Goal: Task Accomplishment & Management: Complete application form

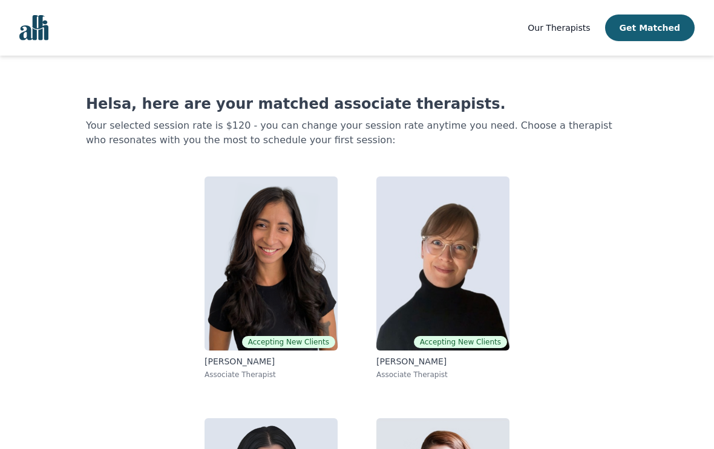
click at [665, 27] on button "Get Matched" at bounding box center [649, 28] width 89 height 27
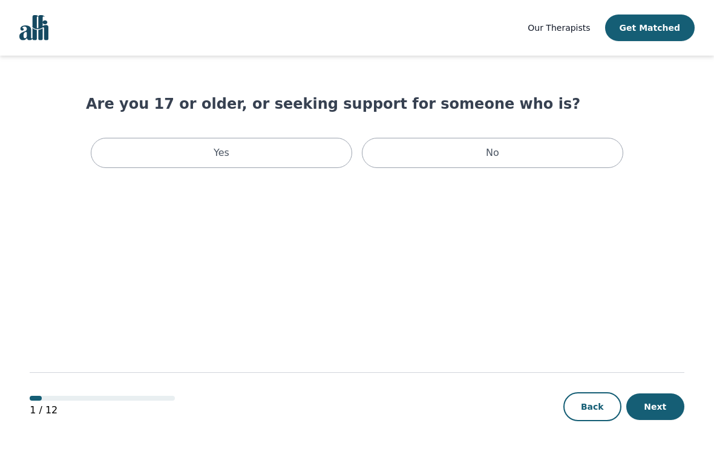
click at [316, 147] on div "Yes" at bounding box center [221, 153] width 261 height 30
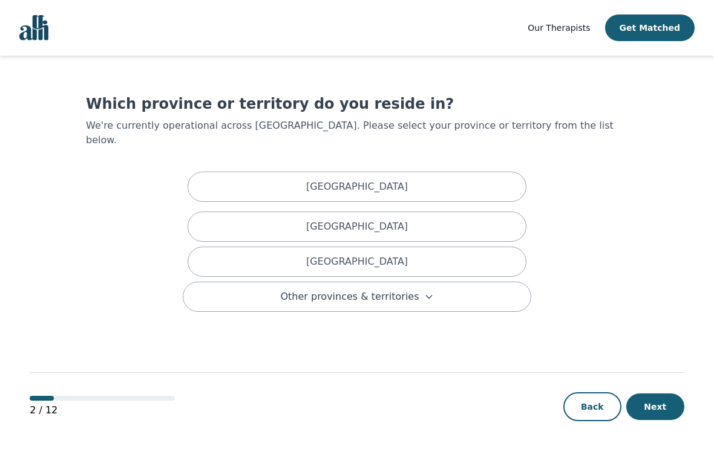
click at [363, 258] on div "Ontario" at bounding box center [356, 262] width 339 height 30
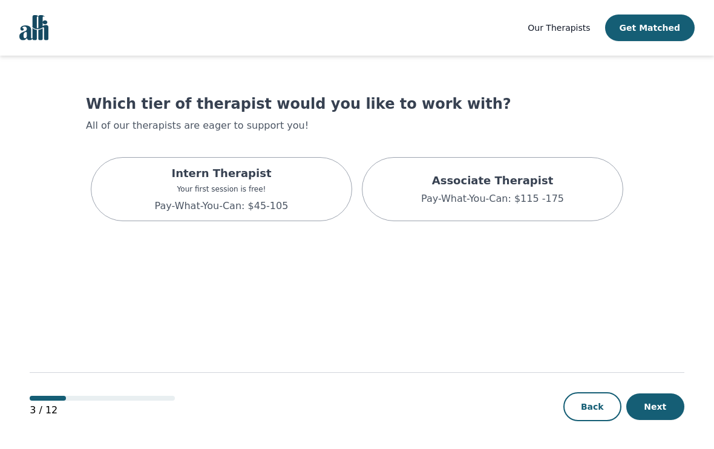
click at [485, 195] on p "Pay-What-You-Can: $115 -175" at bounding box center [492, 199] width 143 height 15
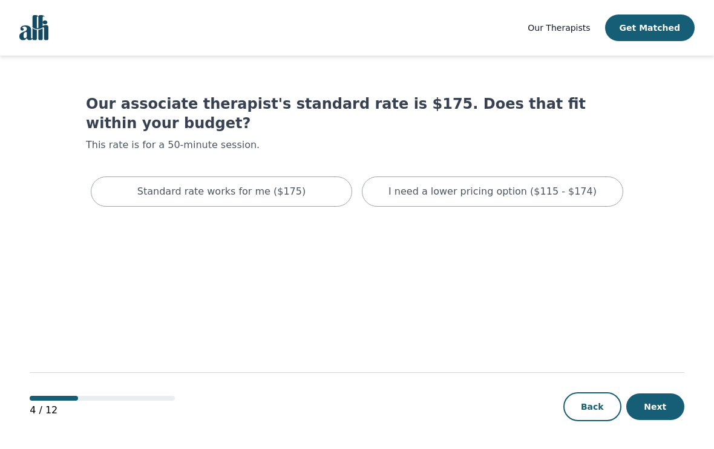
click at [453, 180] on div "I need a lower pricing option ($115 - $174)" at bounding box center [492, 192] width 261 height 30
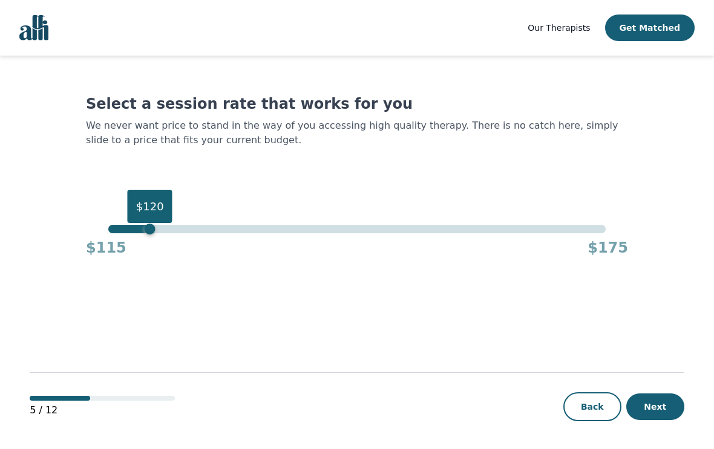
click at [661, 420] on button "Next" at bounding box center [655, 407] width 58 height 27
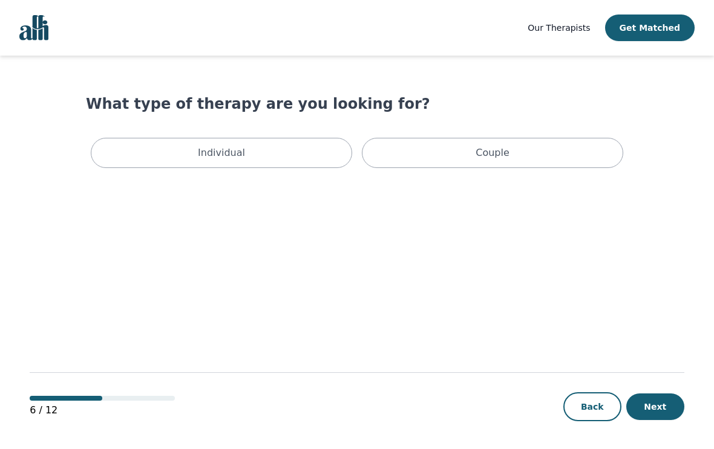
click at [310, 144] on div "Individual" at bounding box center [221, 153] width 261 height 30
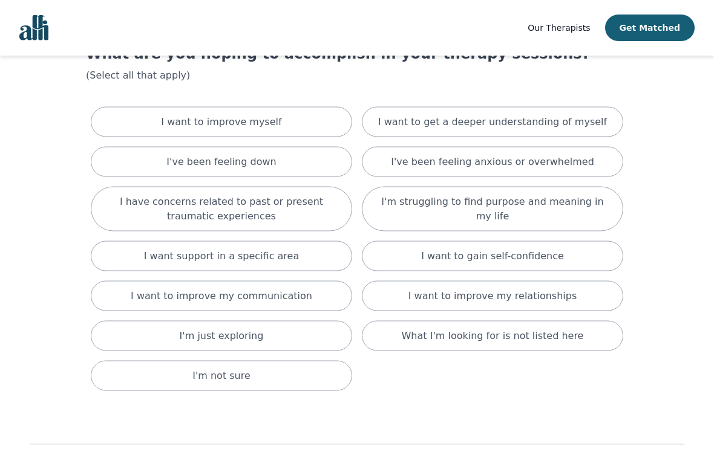
scroll to position [60, 0]
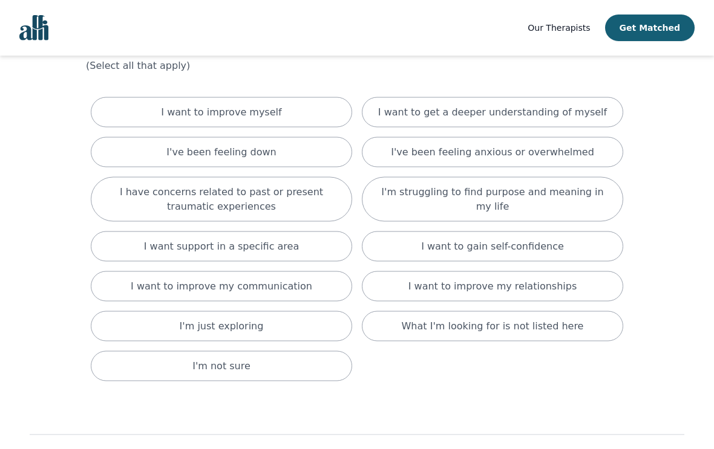
click at [322, 235] on div "I want support in a specific area" at bounding box center [221, 247] width 261 height 30
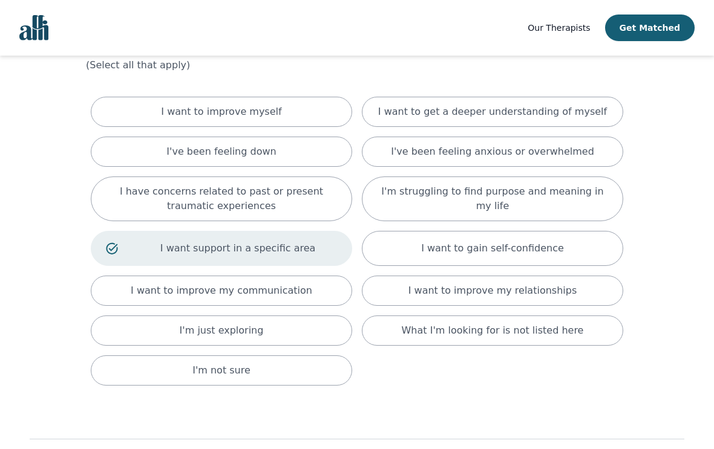
click at [464, 297] on p "I want to improve my relationships" at bounding box center [492, 291] width 168 height 15
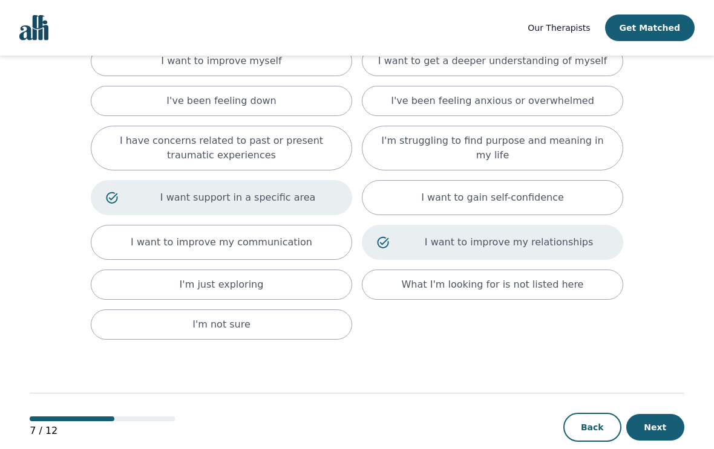
scroll to position [113, 0]
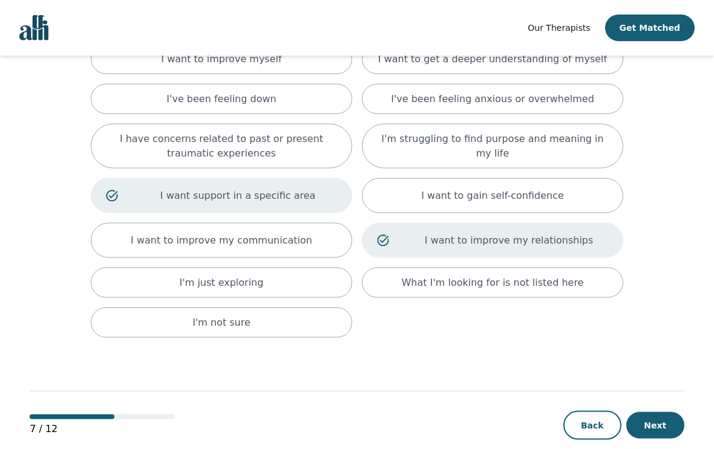
click at [666, 428] on button "Next" at bounding box center [655, 425] width 58 height 27
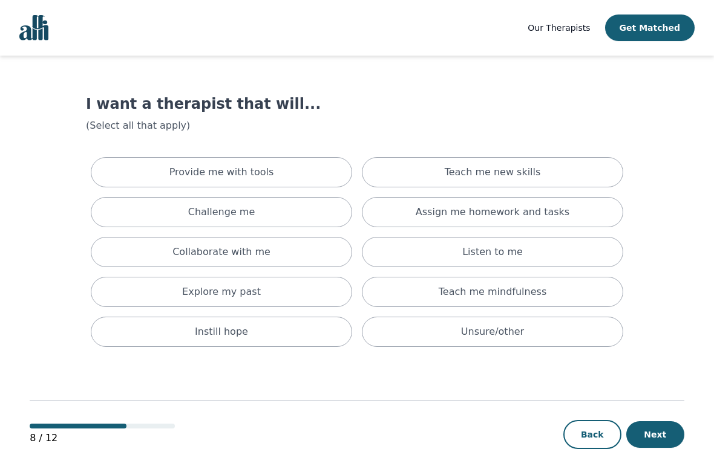
click at [312, 224] on div "Challenge me" at bounding box center [221, 212] width 261 height 30
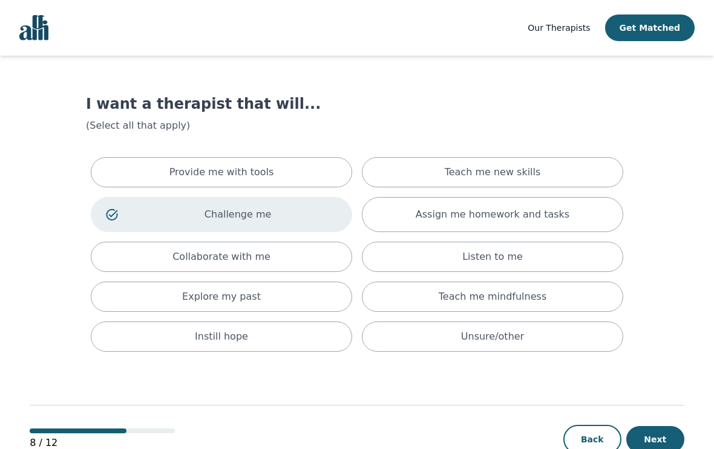
click at [389, 228] on div "Assign me homework and tasks" at bounding box center [492, 214] width 261 height 35
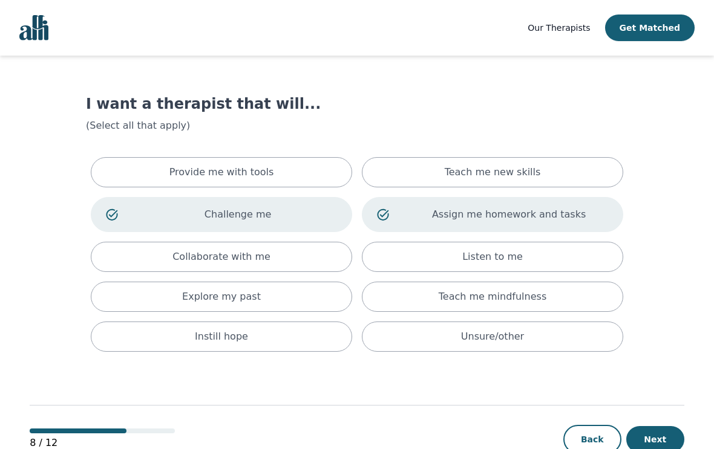
click at [405, 261] on div "Listen to me" at bounding box center [492, 257] width 261 height 30
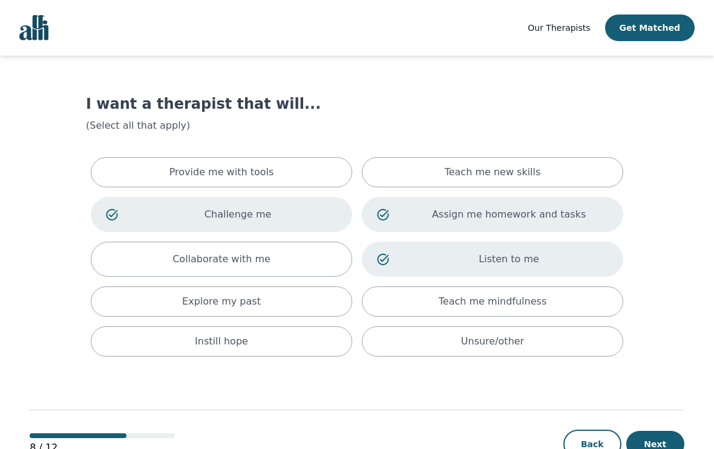
click at [292, 305] on div "Explore my past" at bounding box center [221, 302] width 261 height 30
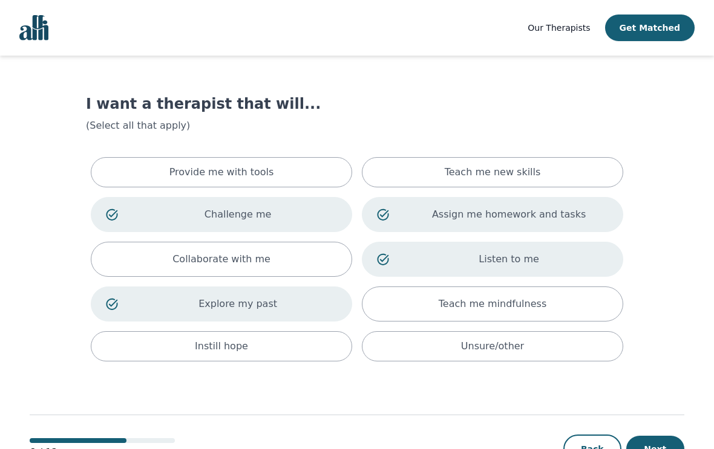
click at [329, 255] on div "Collaborate with me" at bounding box center [221, 259] width 261 height 35
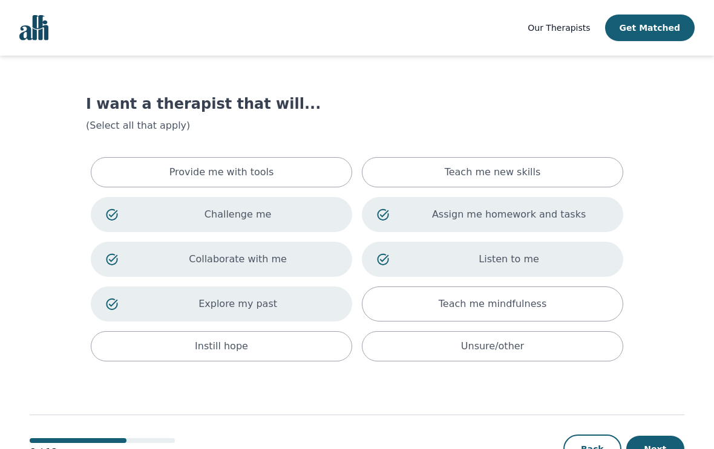
click at [335, 170] on div "Provide me with tools" at bounding box center [221, 172] width 261 height 30
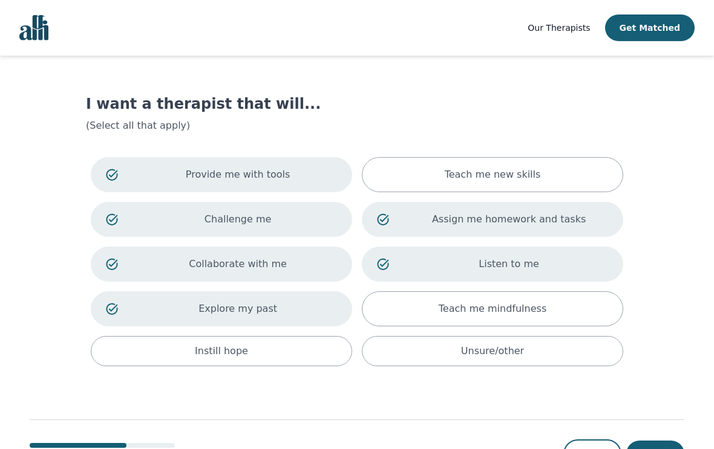
click at [532, 172] on p "Teach me new skills" at bounding box center [492, 174] width 96 height 15
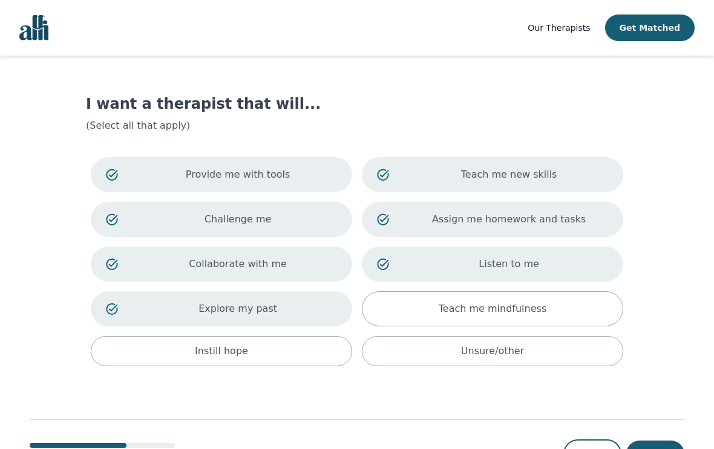
click at [247, 359] on div "Instill hope" at bounding box center [221, 351] width 261 height 30
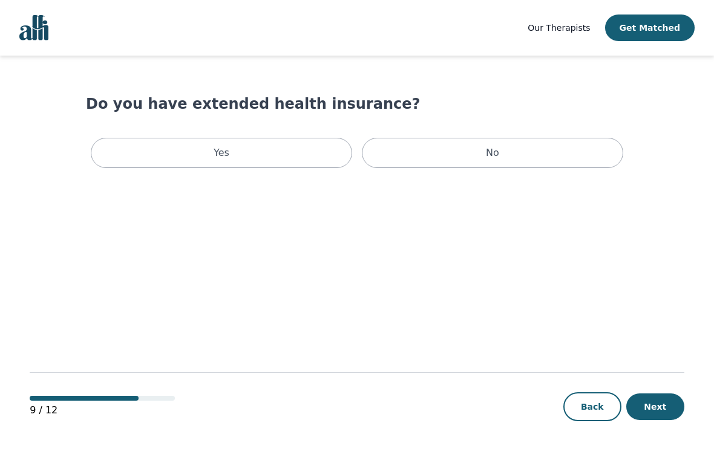
click at [532, 154] on div "No" at bounding box center [492, 153] width 261 height 30
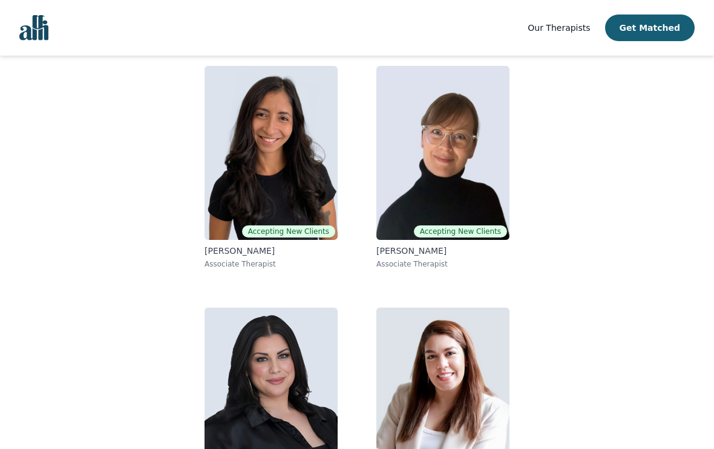
scroll to position [162, 0]
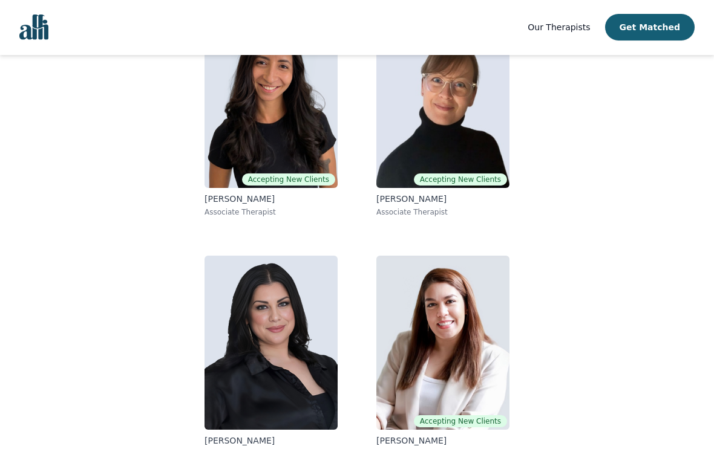
click at [297, 337] on img at bounding box center [270, 343] width 133 height 174
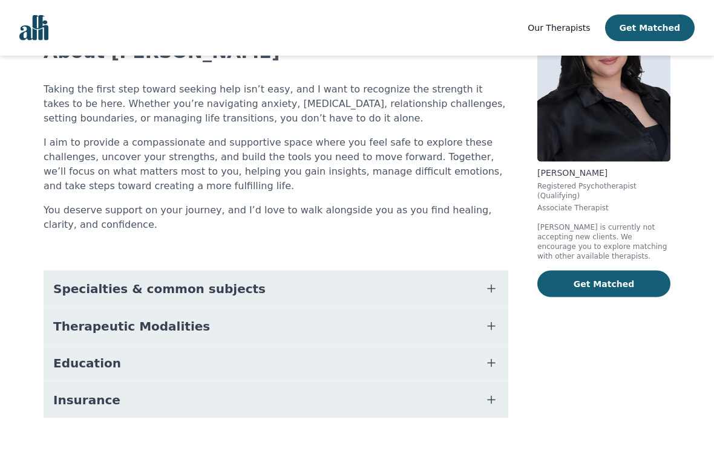
scroll to position [104, 0]
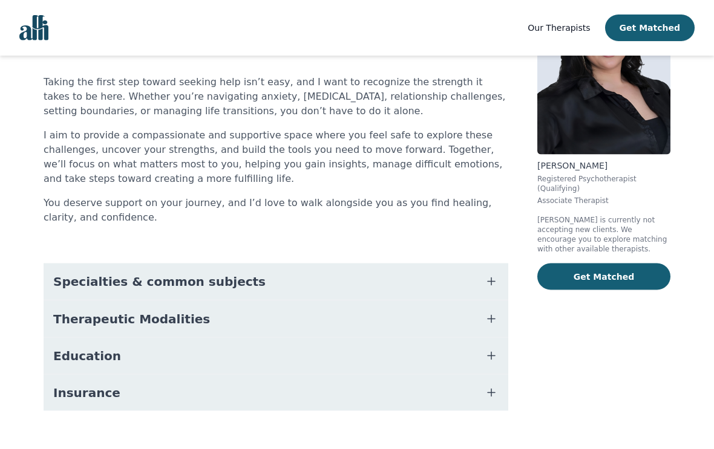
click at [417, 287] on button "Specialties & common subjects" at bounding box center [276, 282] width 464 height 36
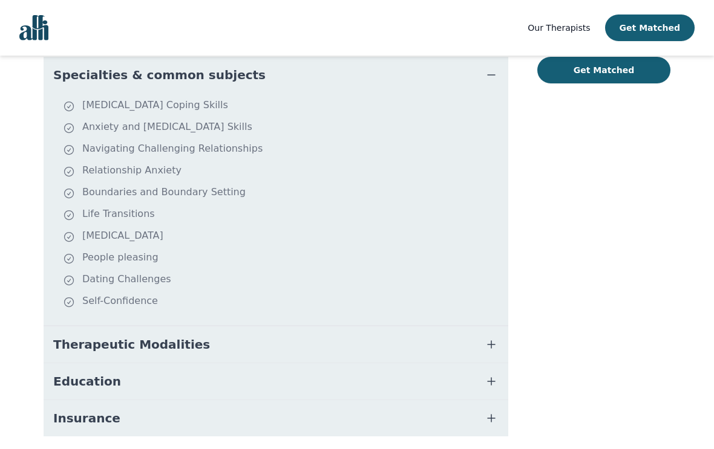
scroll to position [311, 0]
click at [387, 351] on button "Therapeutic Modalities" at bounding box center [276, 344] width 464 height 36
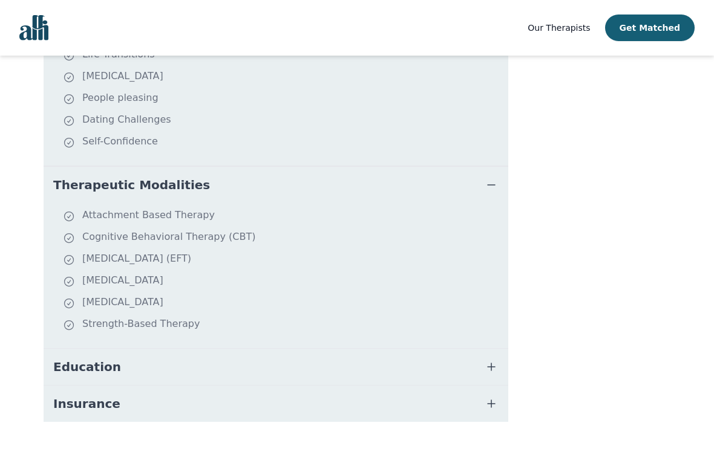
scroll to position [469, 0]
click at [361, 388] on button "Insurance" at bounding box center [276, 405] width 464 height 36
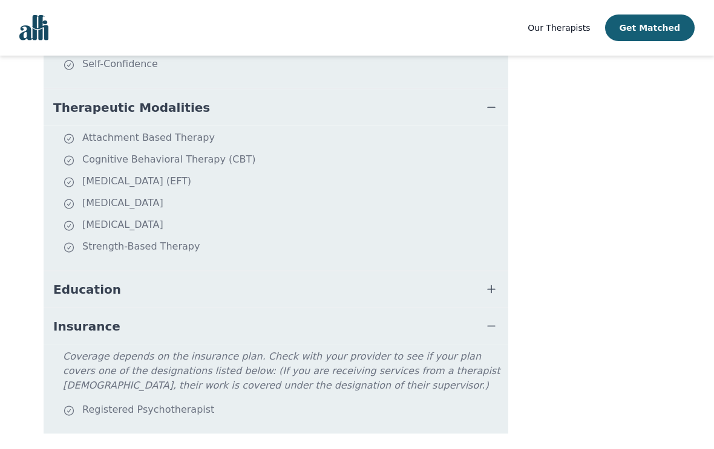
click at [417, 299] on button "Education" at bounding box center [276, 289] width 464 height 36
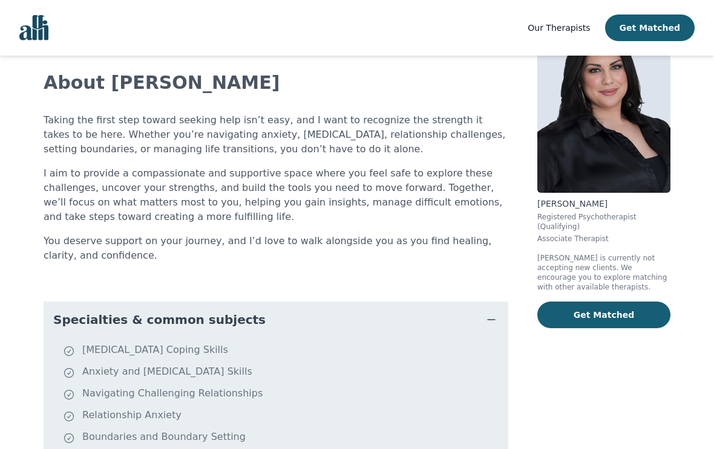
scroll to position [64, 0]
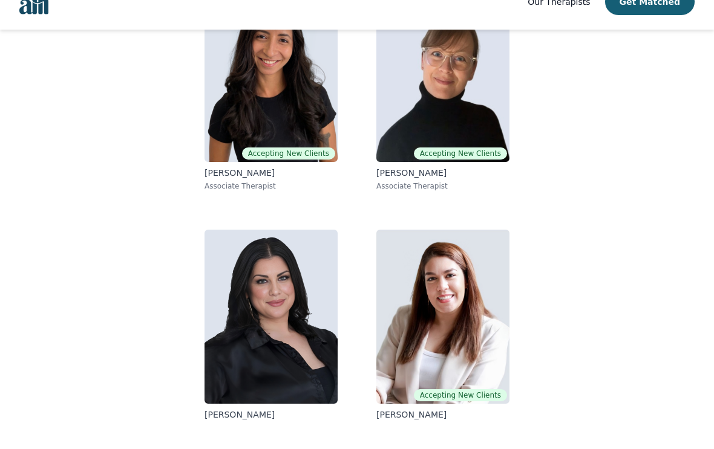
scroll to position [162, 0]
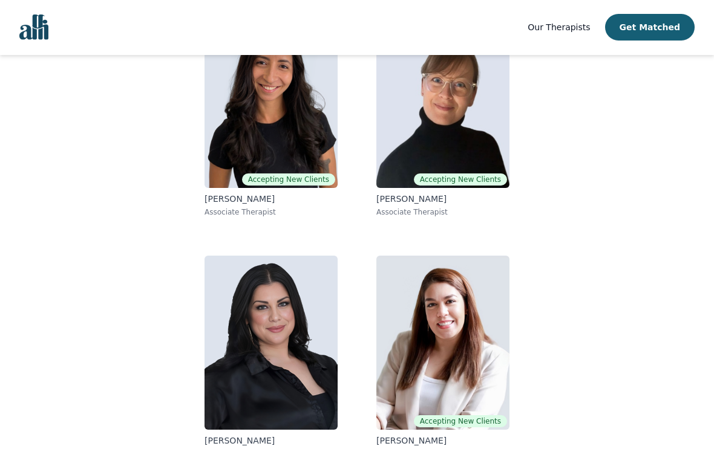
click at [463, 308] on img at bounding box center [442, 343] width 133 height 174
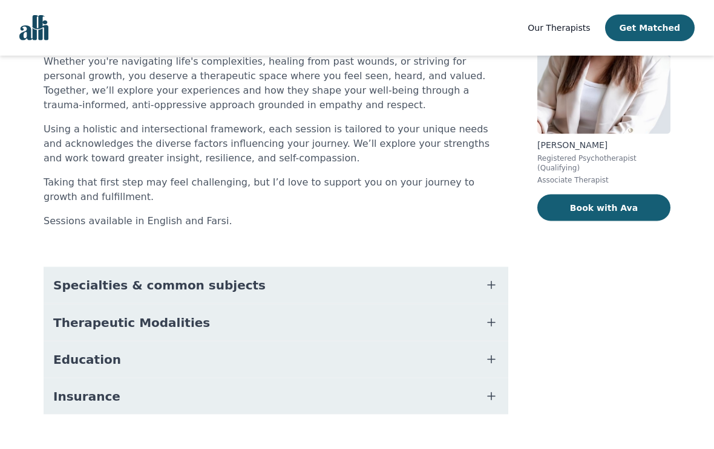
click at [447, 302] on button "Specialties & common subjects" at bounding box center [276, 285] width 464 height 36
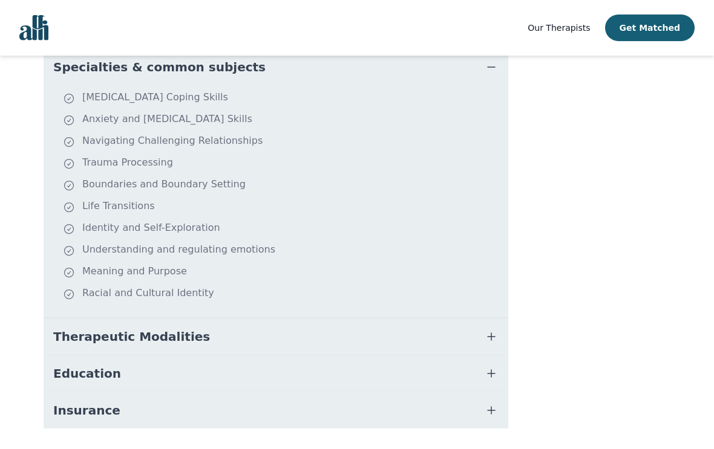
scroll to position [345, 0]
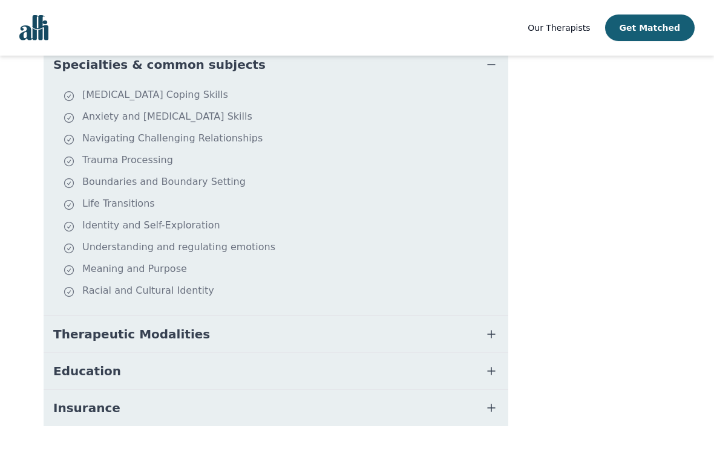
click at [431, 336] on button "Therapeutic Modalities" at bounding box center [276, 334] width 464 height 36
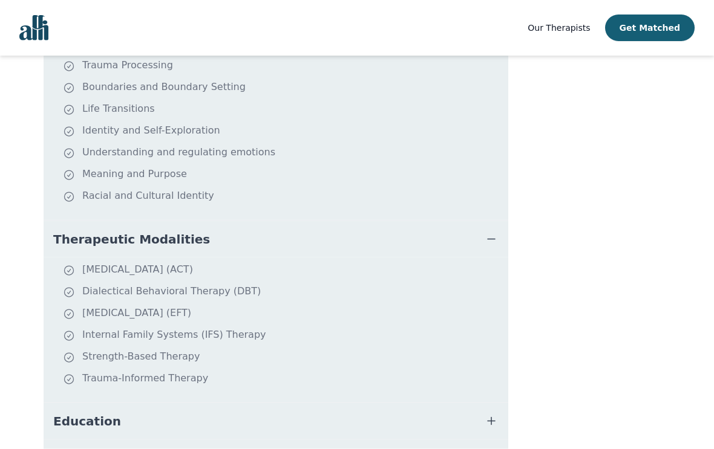
scroll to position [442, 0]
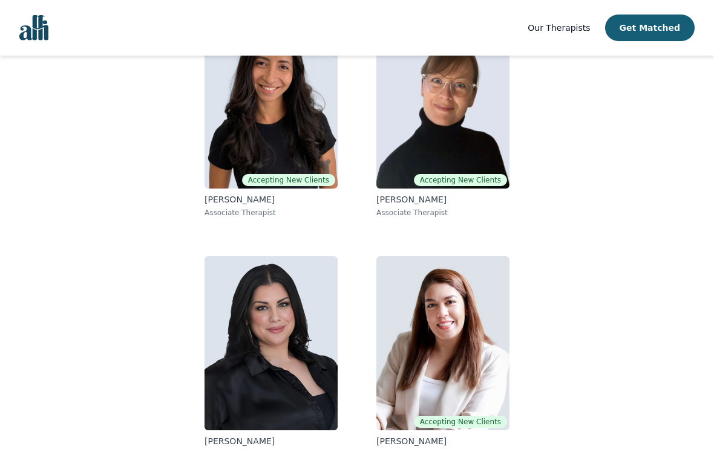
click at [443, 126] on img at bounding box center [442, 102] width 133 height 174
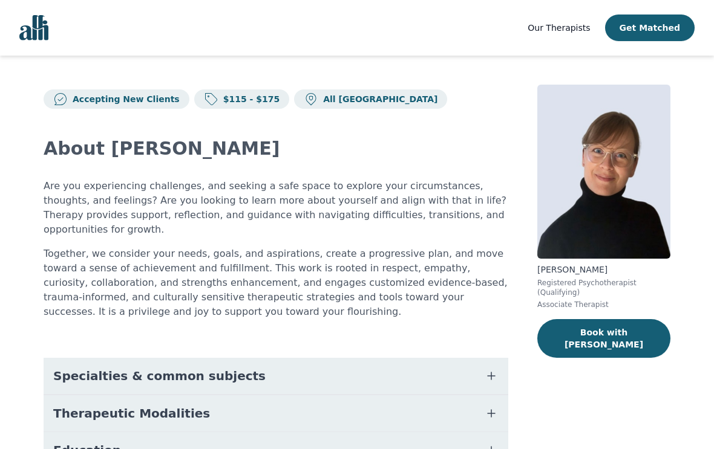
scroll to position [80, 0]
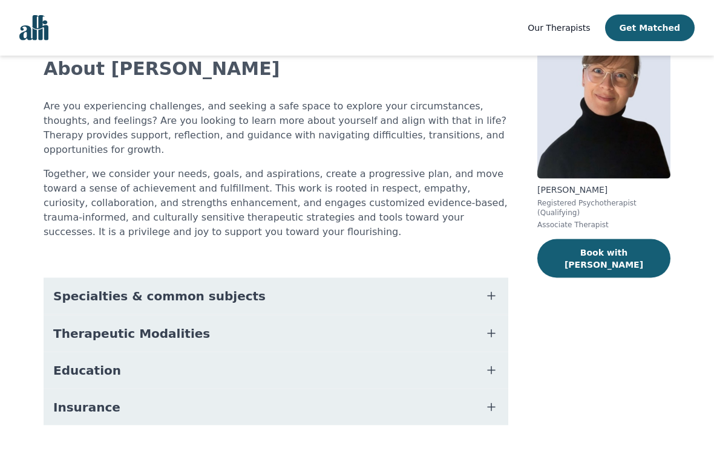
click at [387, 316] on button "Therapeutic Modalities" at bounding box center [276, 334] width 464 height 36
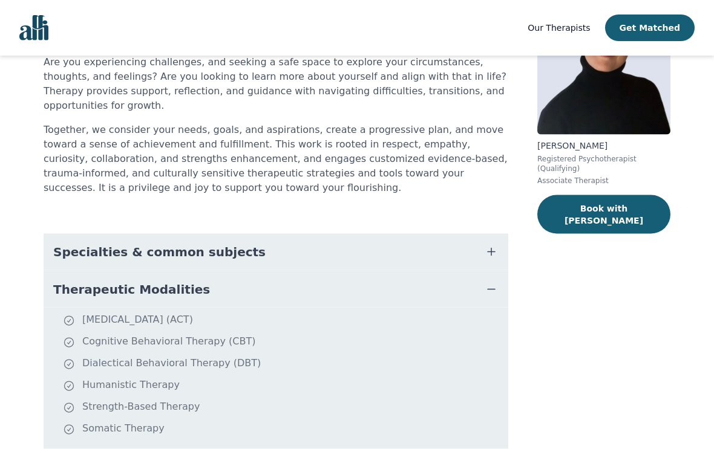
scroll to position [125, 0]
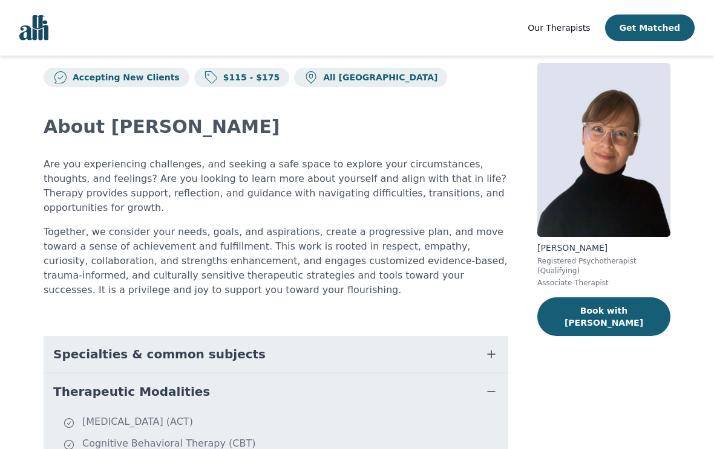
click at [350, 336] on button "Specialties & common subjects" at bounding box center [276, 354] width 464 height 36
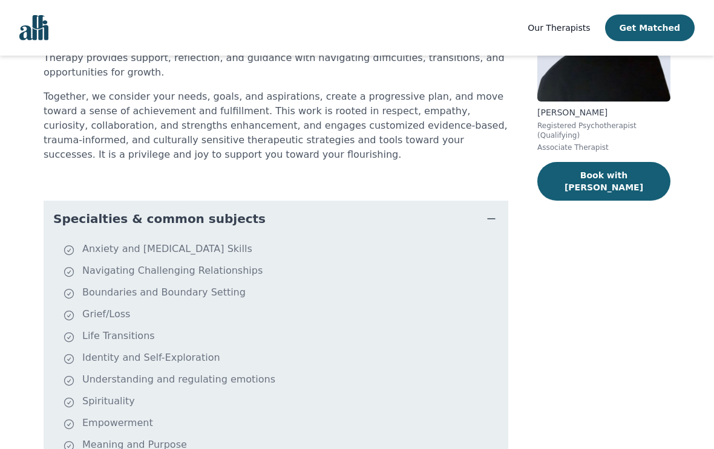
scroll to position [158, 0]
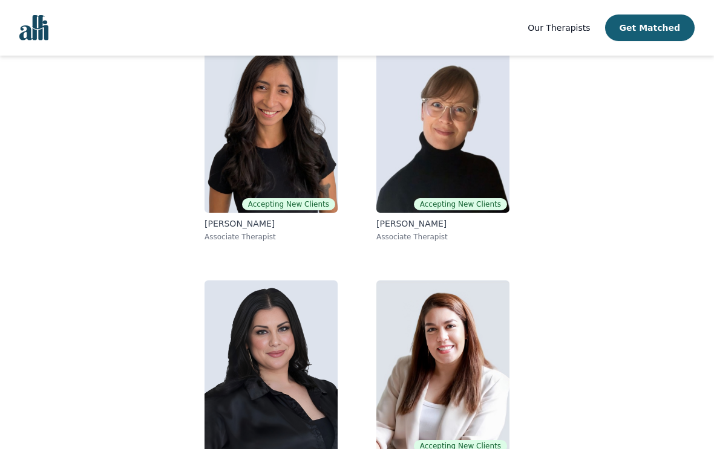
click at [281, 154] on img at bounding box center [270, 126] width 133 height 174
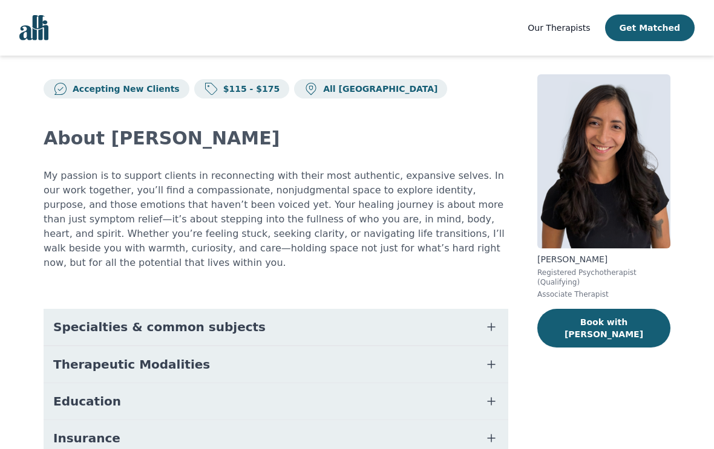
scroll to position [41, 0]
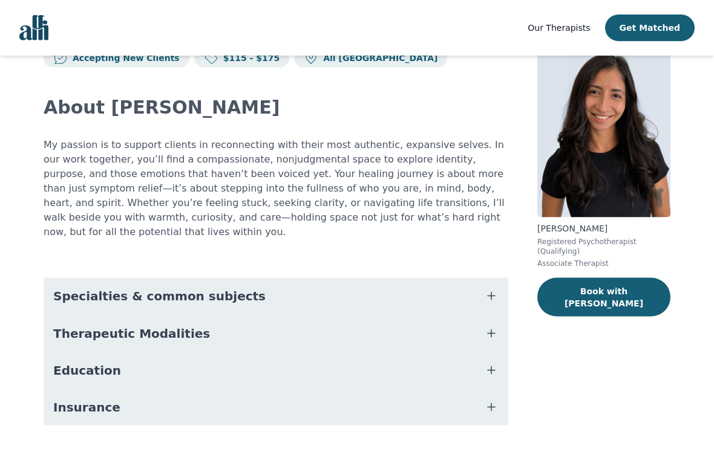
click at [369, 284] on button "Specialties & common subjects" at bounding box center [276, 296] width 464 height 36
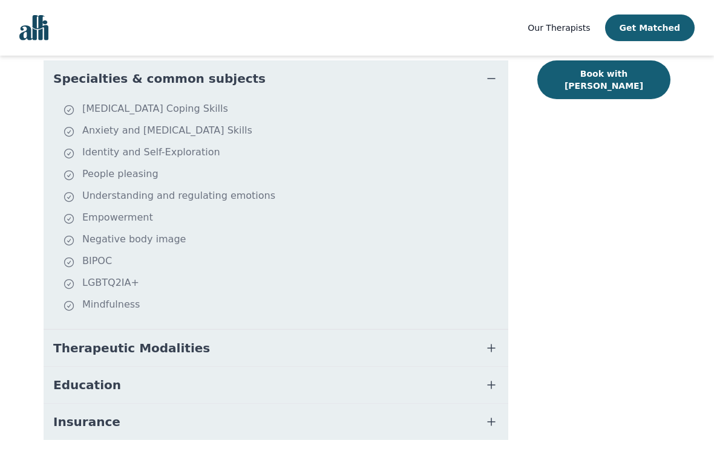
click at [327, 333] on button "Therapeutic Modalities" at bounding box center [276, 348] width 464 height 36
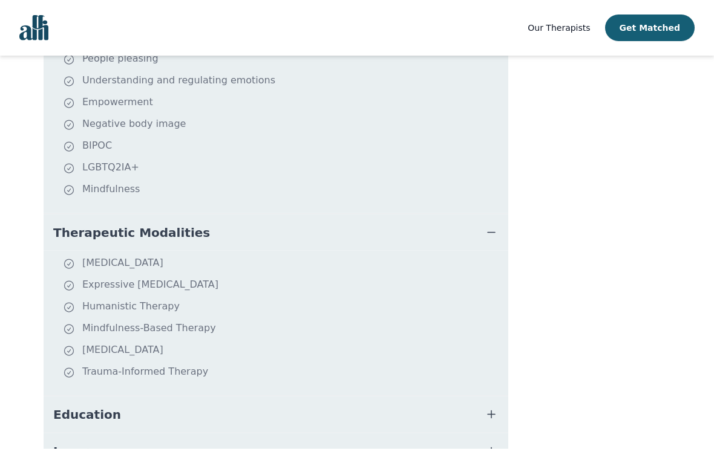
scroll to position [418, 0]
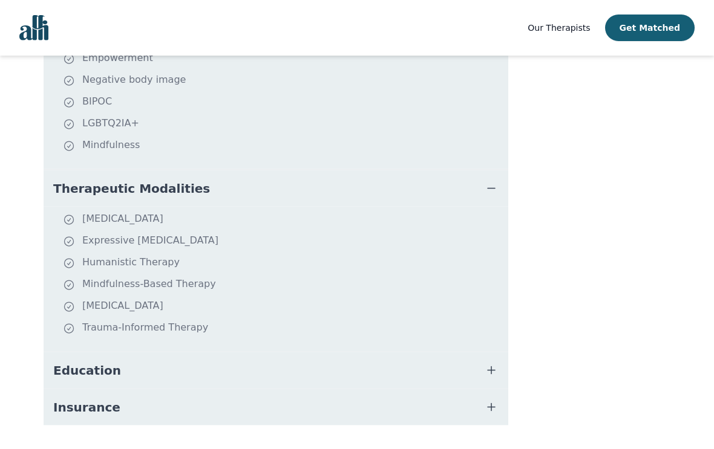
scroll to position [138, 0]
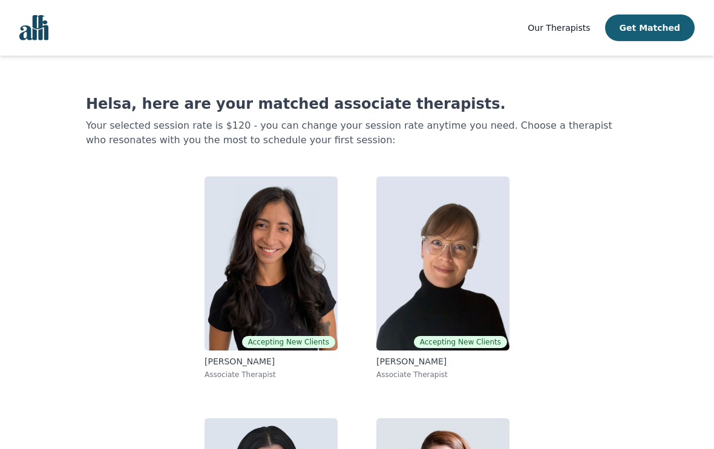
click at [662, 28] on button "Get Matched" at bounding box center [649, 28] width 89 height 27
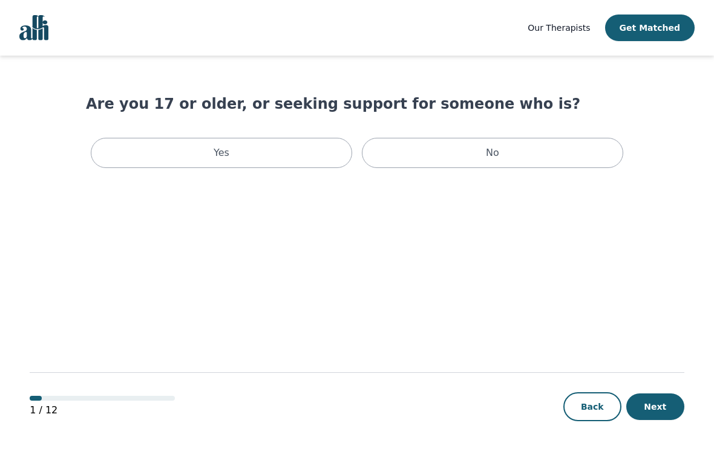
click at [265, 144] on div "Yes" at bounding box center [221, 153] width 261 height 30
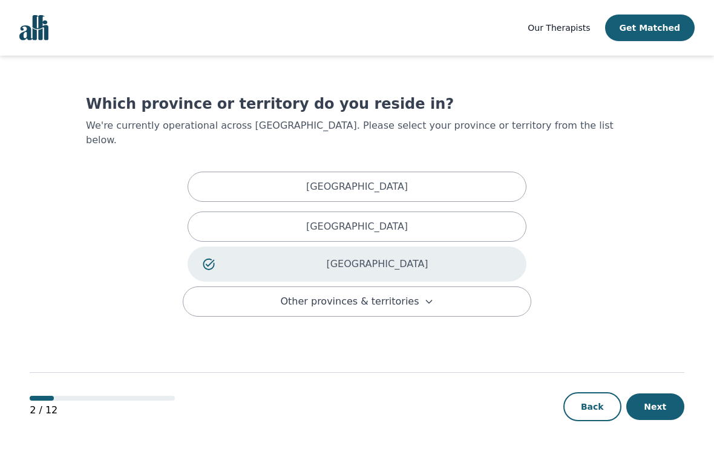
click at [660, 420] on button "Next" at bounding box center [655, 407] width 58 height 27
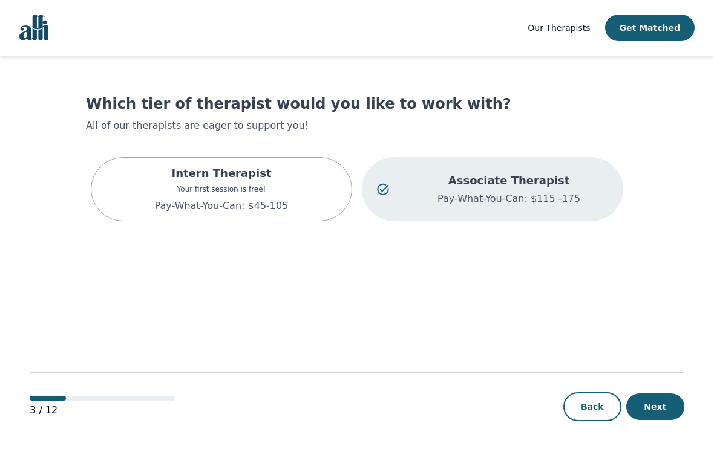
click at [657, 420] on button "Next" at bounding box center [655, 407] width 58 height 27
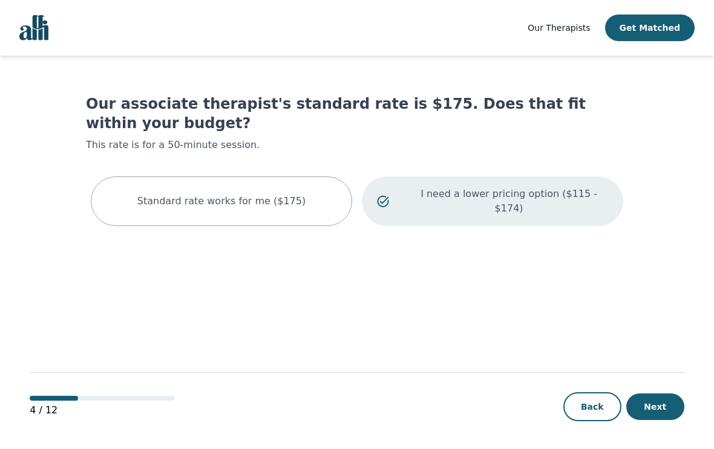
click at [650, 420] on button "Next" at bounding box center [655, 407] width 58 height 27
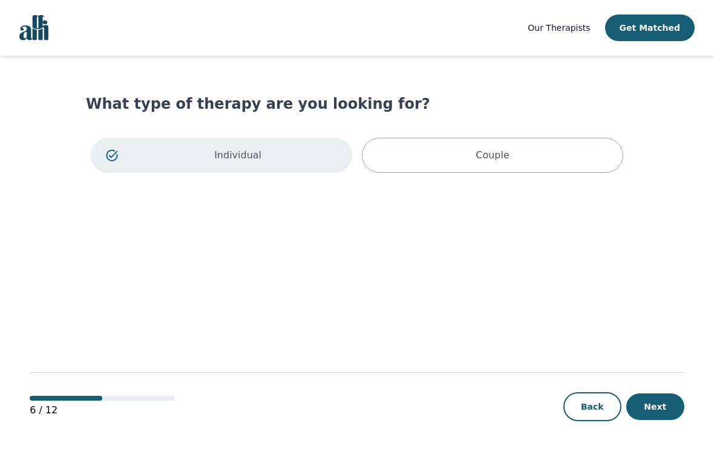
click at [648, 420] on button "Next" at bounding box center [655, 407] width 58 height 27
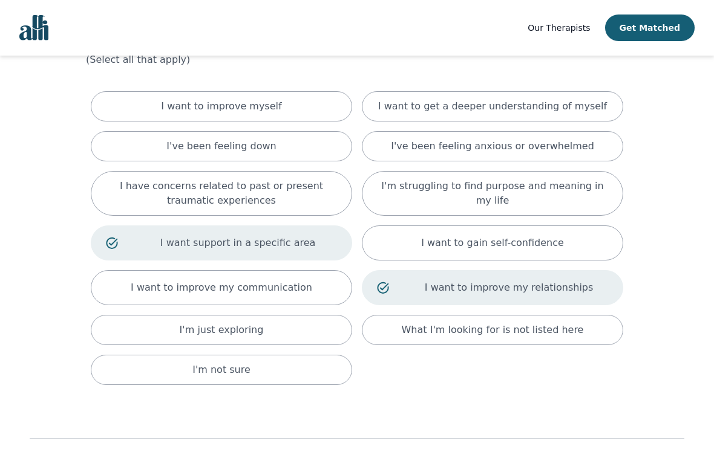
scroll to position [72, 0]
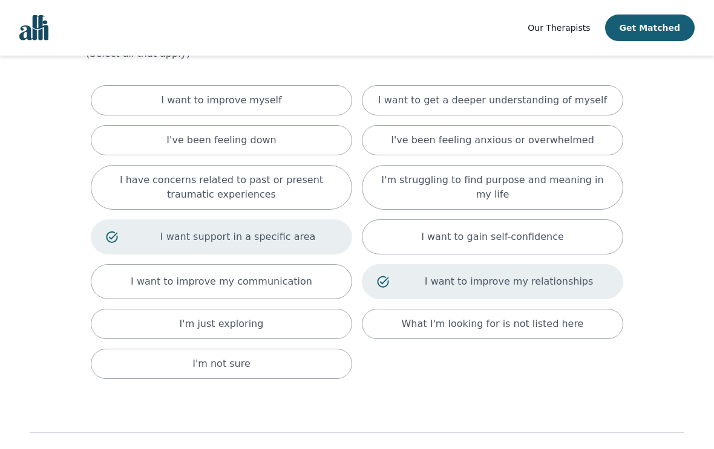
click at [333, 145] on div "I've been feeling down" at bounding box center [221, 140] width 261 height 30
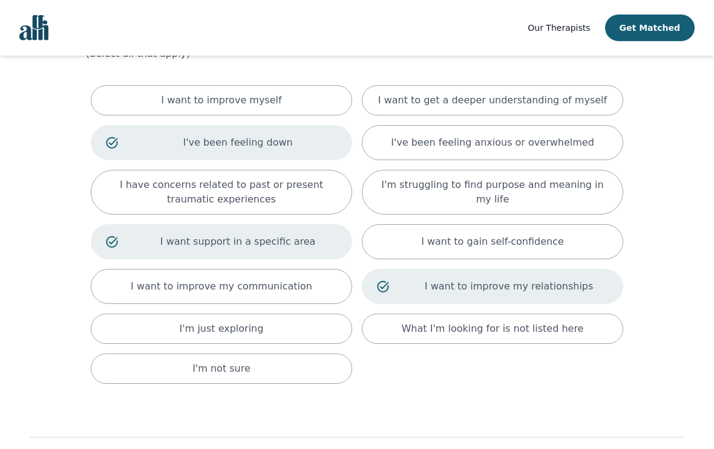
click at [506, 103] on p "I want to get a deeper understanding of myself" at bounding box center [492, 100] width 229 height 15
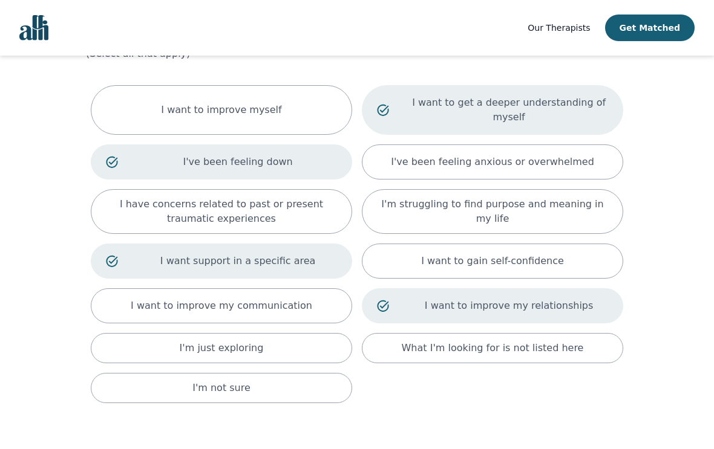
click at [302, 211] on p "I have concerns related to past or present traumatic experiences" at bounding box center [221, 211] width 231 height 29
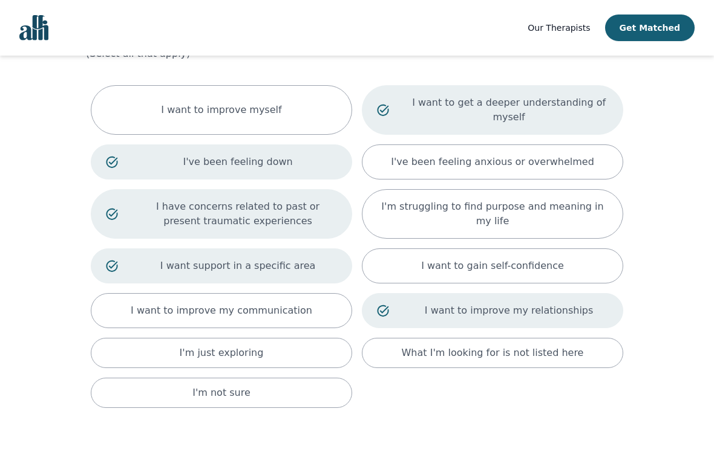
click at [201, 317] on p "I want to improve my communication" at bounding box center [221, 311] width 181 height 15
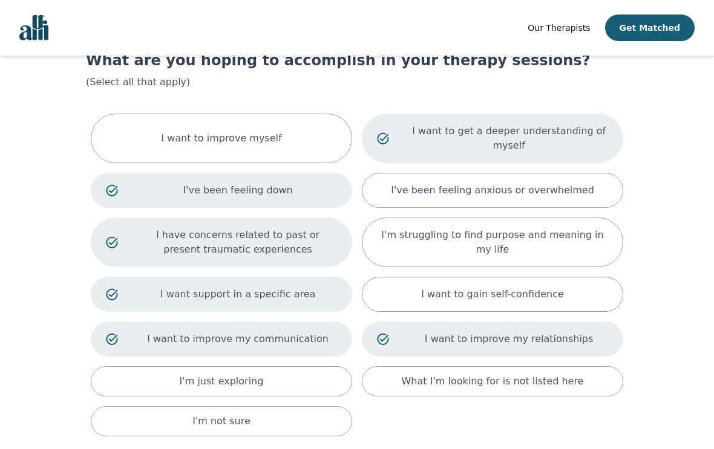
scroll to position [142, 0]
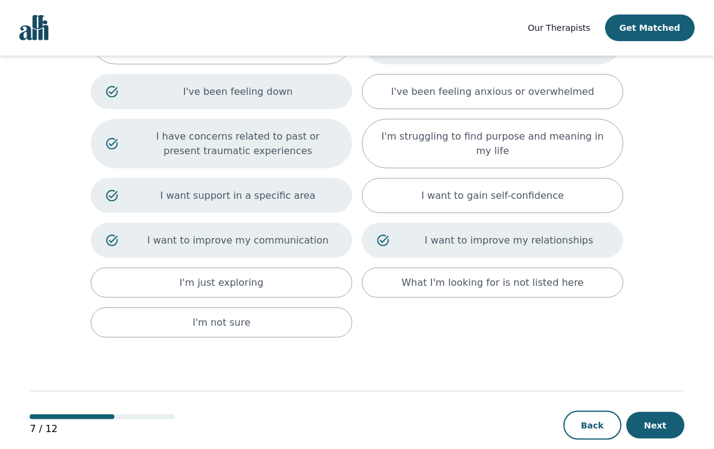
click at [280, 272] on div "I'm just exploring" at bounding box center [221, 283] width 261 height 30
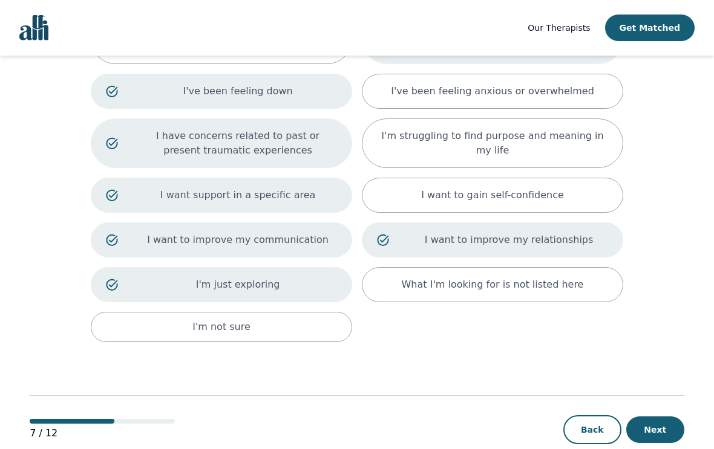
click at [275, 281] on p "I'm just exploring" at bounding box center [237, 285] width 198 height 15
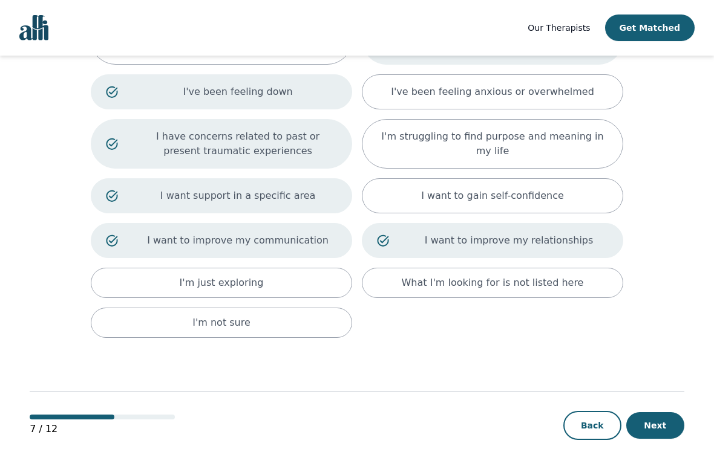
click at [324, 284] on div "I'm just exploring" at bounding box center [221, 283] width 261 height 30
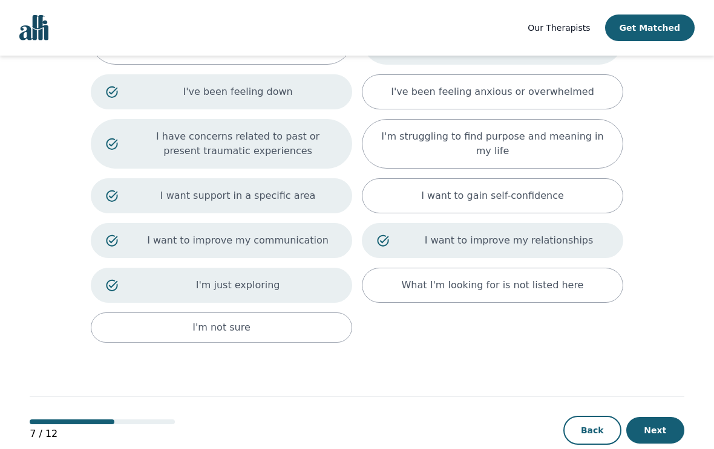
click at [311, 277] on div "I'm just exploring" at bounding box center [221, 285] width 261 height 35
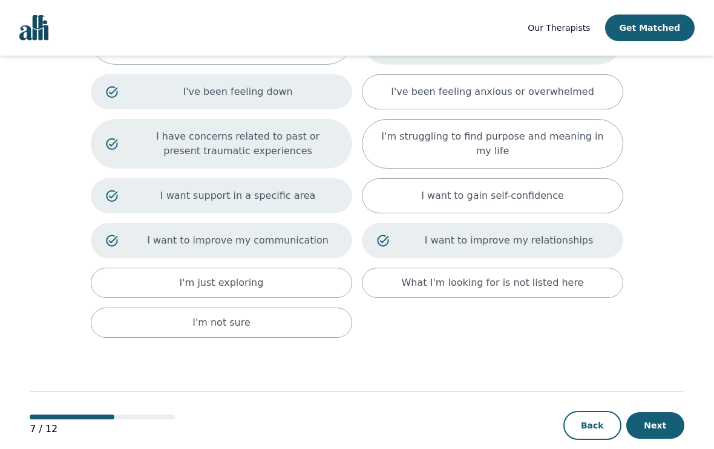
click at [654, 434] on button "Next" at bounding box center [655, 425] width 58 height 27
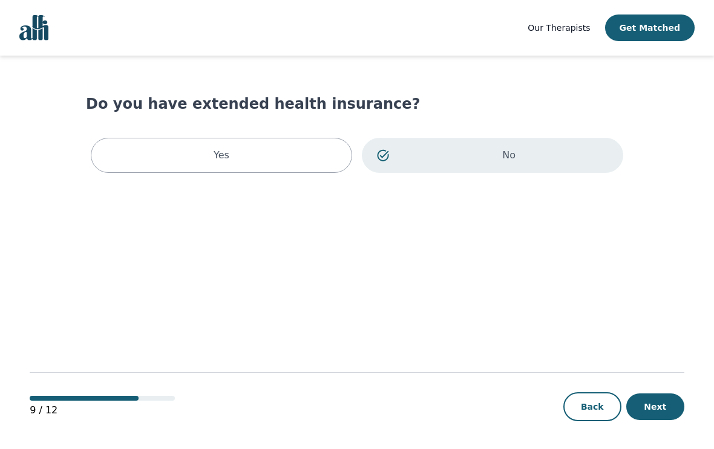
click at [656, 420] on button "Next" at bounding box center [655, 407] width 58 height 27
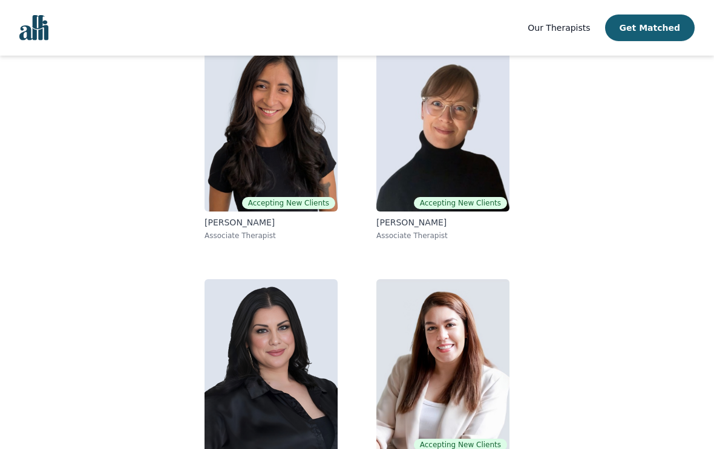
scroll to position [162, 0]
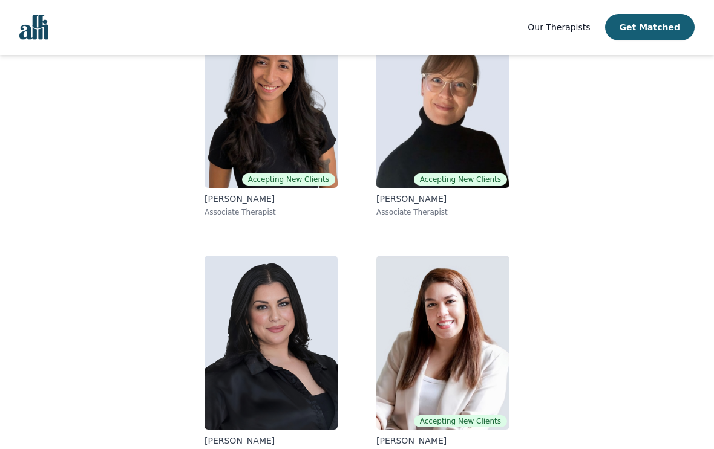
click at [426, 304] on img at bounding box center [442, 343] width 133 height 174
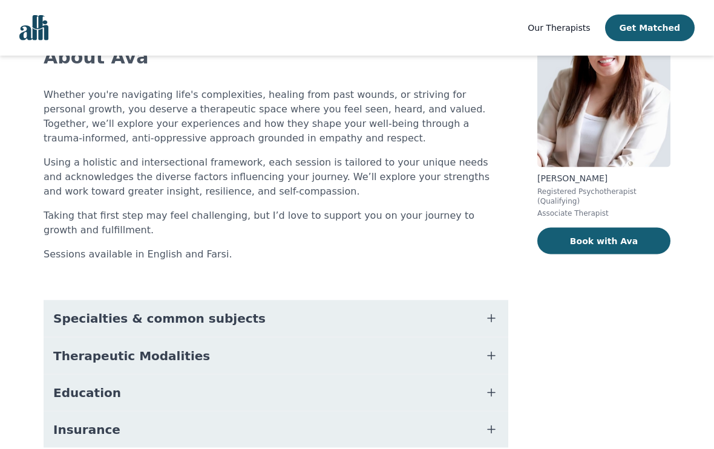
click at [360, 331] on button "Specialties & common subjects" at bounding box center [276, 319] width 464 height 36
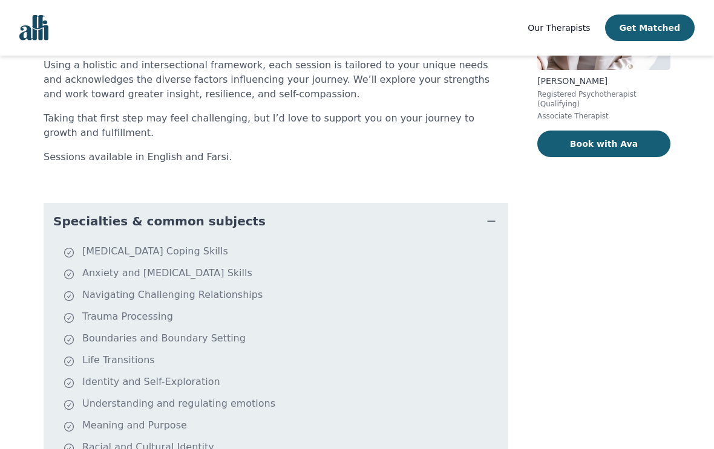
click at [474, 221] on button "Specialties & common subjects" at bounding box center [276, 221] width 464 height 36
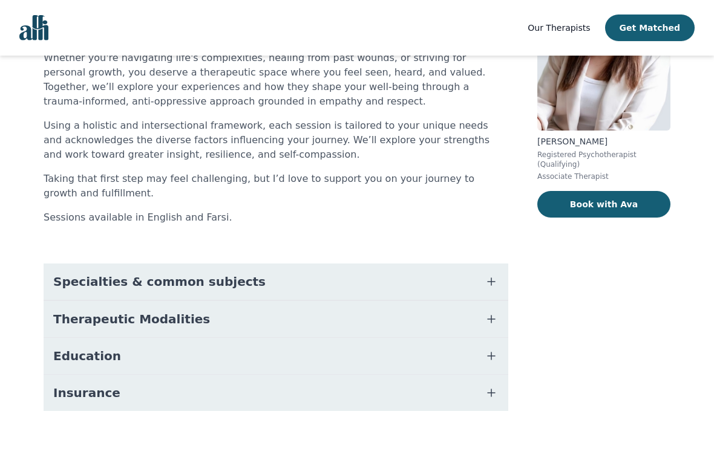
click at [399, 278] on button "Specialties & common subjects" at bounding box center [276, 282] width 464 height 36
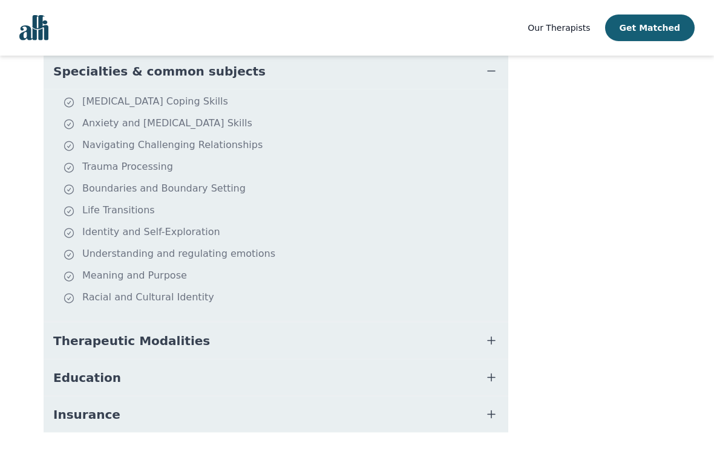
scroll to position [360, 0]
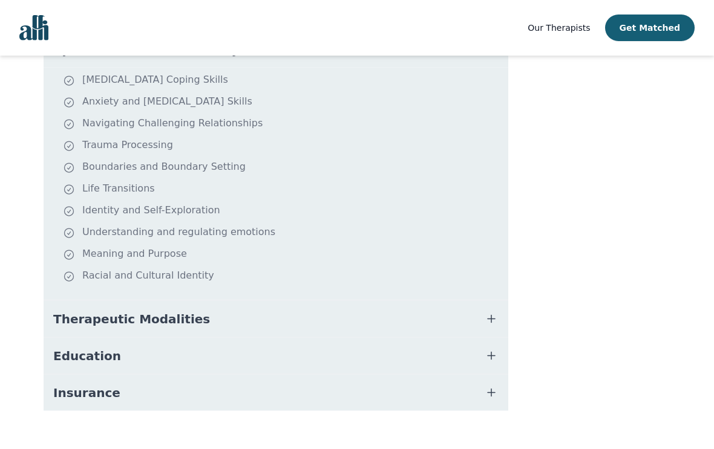
click at [369, 312] on button "Therapeutic Modalities" at bounding box center [276, 319] width 464 height 36
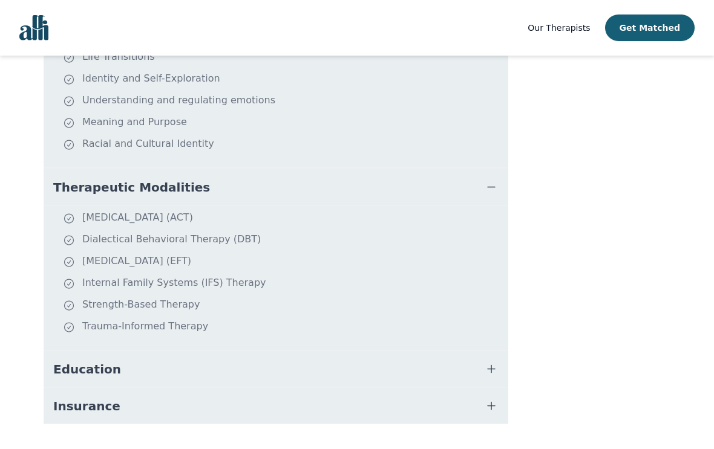
scroll to position [503, 0]
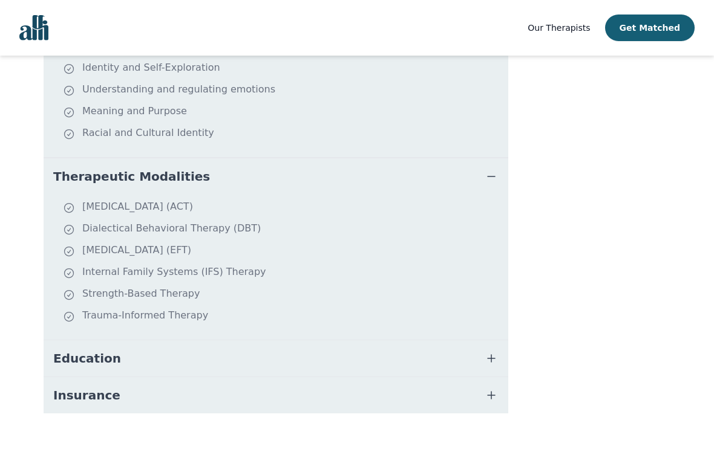
click at [328, 365] on button "Education" at bounding box center [276, 358] width 464 height 36
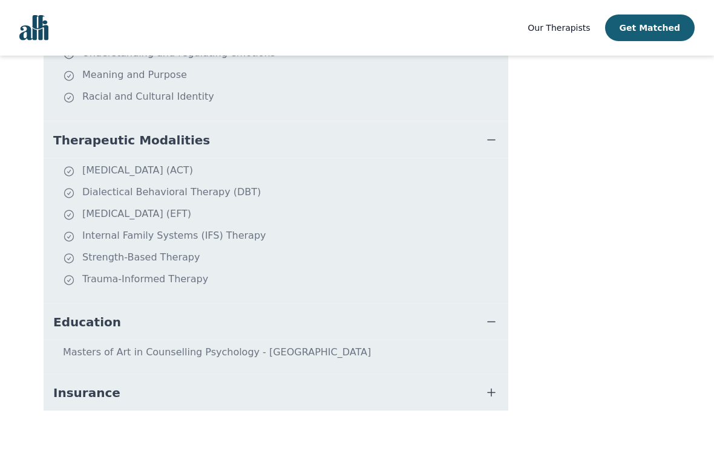
click at [305, 399] on button "Insurance" at bounding box center [276, 393] width 464 height 36
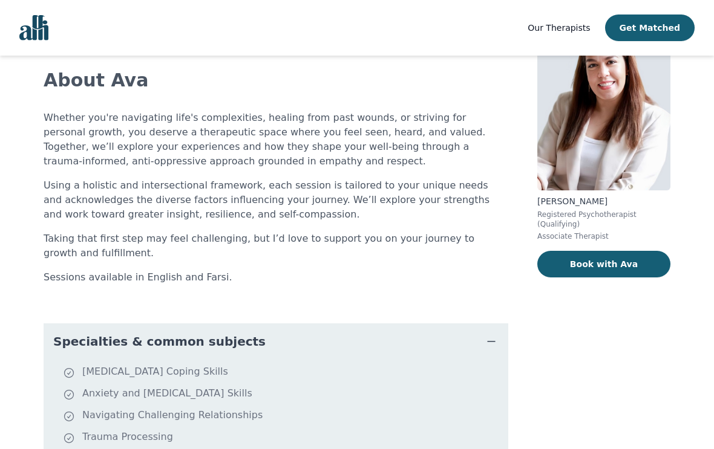
scroll to position [68, 0]
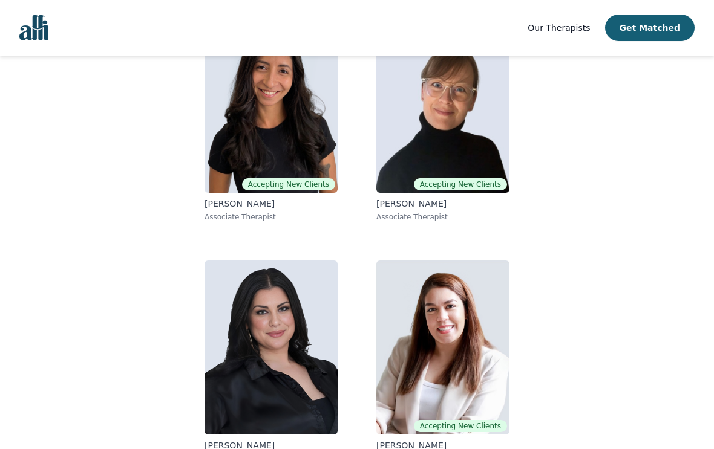
click at [472, 145] on img at bounding box center [442, 106] width 133 height 174
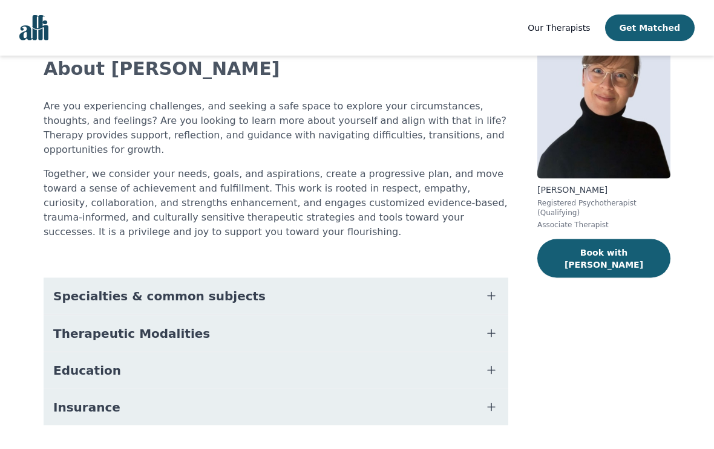
click at [300, 282] on button "Specialties & common subjects" at bounding box center [276, 296] width 464 height 36
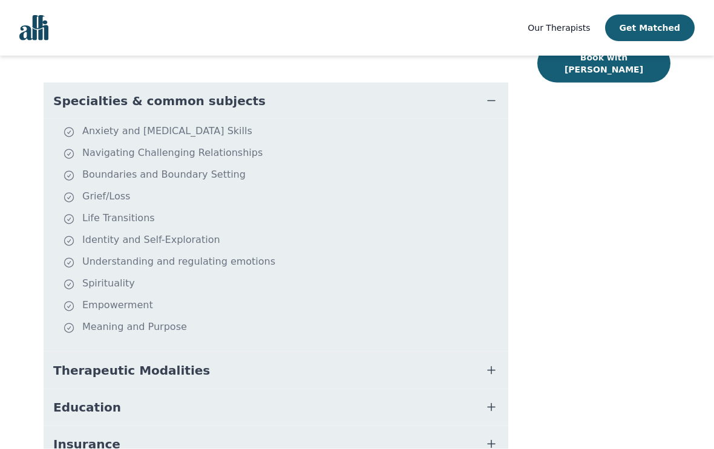
scroll to position [276, 0]
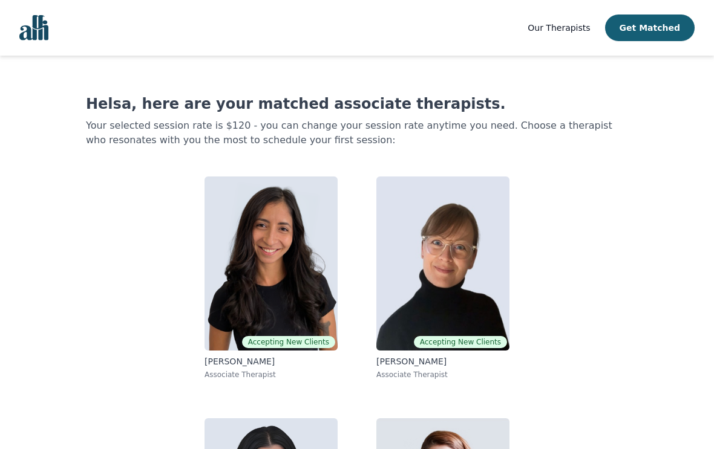
click at [648, 23] on button "Get Matched" at bounding box center [649, 28] width 89 height 27
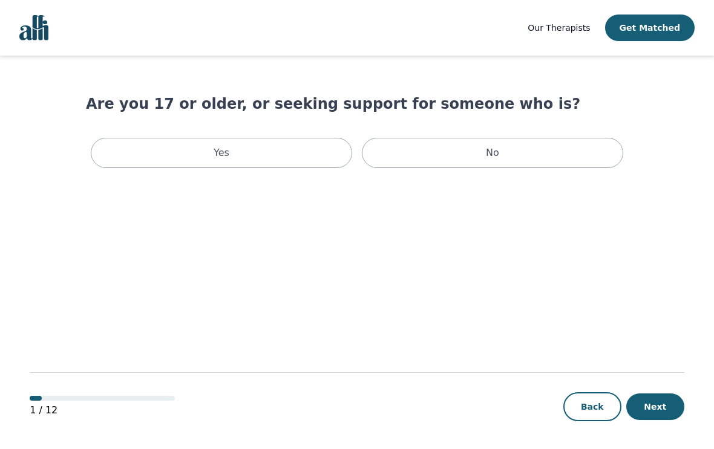
click at [276, 122] on div "Are you 17 or older, or seeking support for someone who is? Yes No" at bounding box center [357, 133] width 542 height 79
click at [294, 143] on div "Yes" at bounding box center [221, 153] width 261 height 30
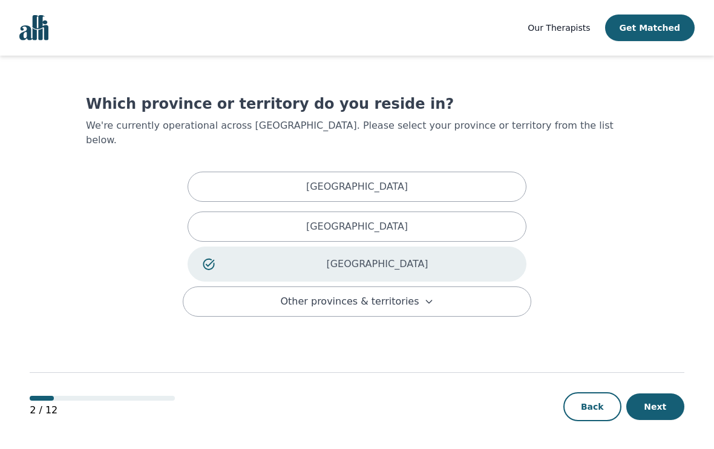
click at [668, 420] on button "Next" at bounding box center [655, 407] width 58 height 27
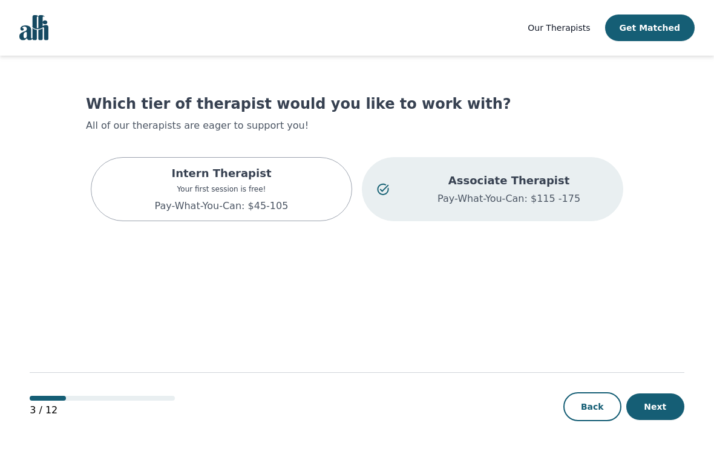
click at [665, 420] on button "Next" at bounding box center [655, 407] width 58 height 27
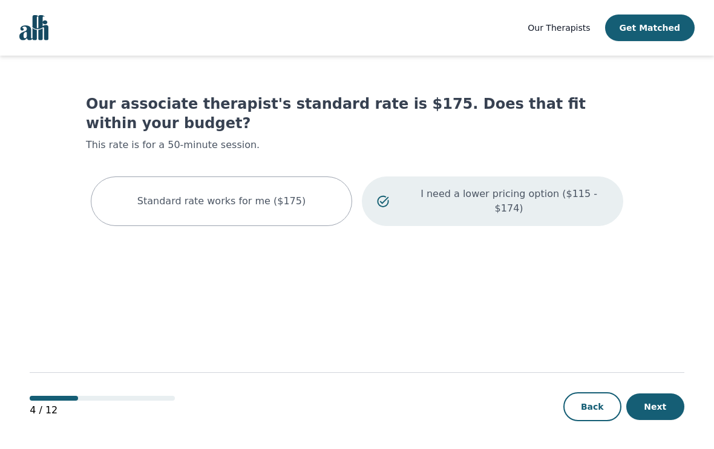
click at [658, 420] on button "Next" at bounding box center [655, 407] width 58 height 27
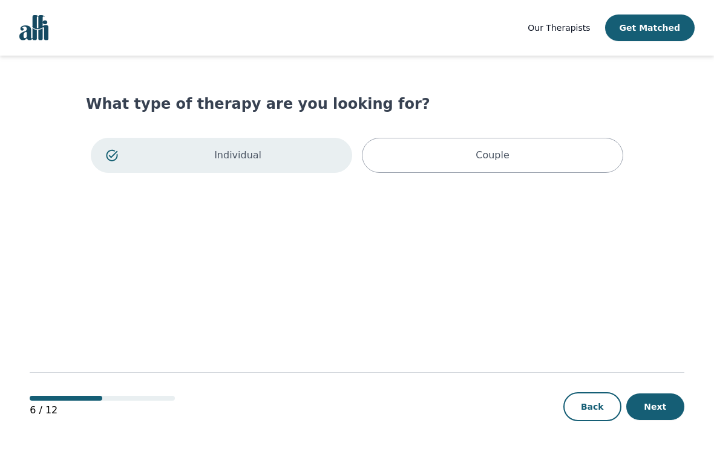
click at [653, 420] on button "Next" at bounding box center [655, 407] width 58 height 27
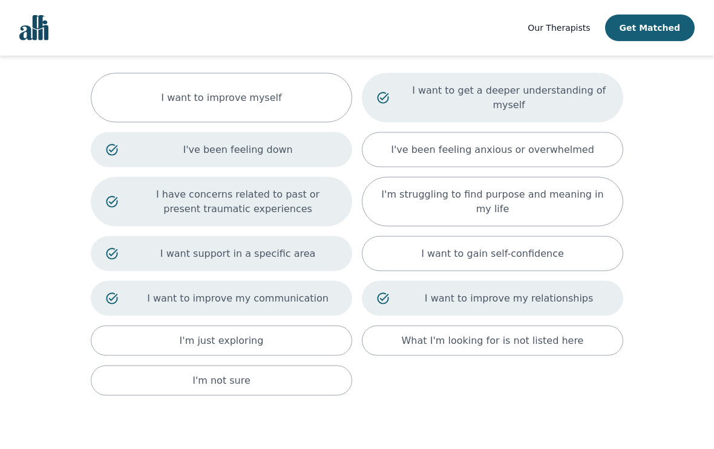
scroll to position [91, 0]
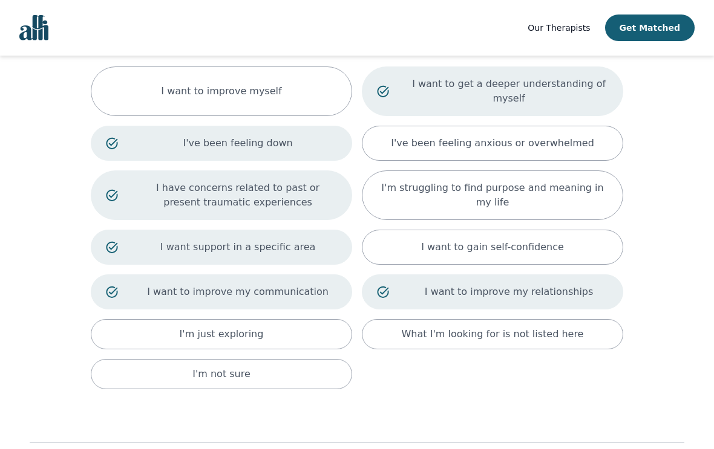
click at [527, 348] on div "What I'm looking for is not listed here" at bounding box center [492, 334] width 261 height 30
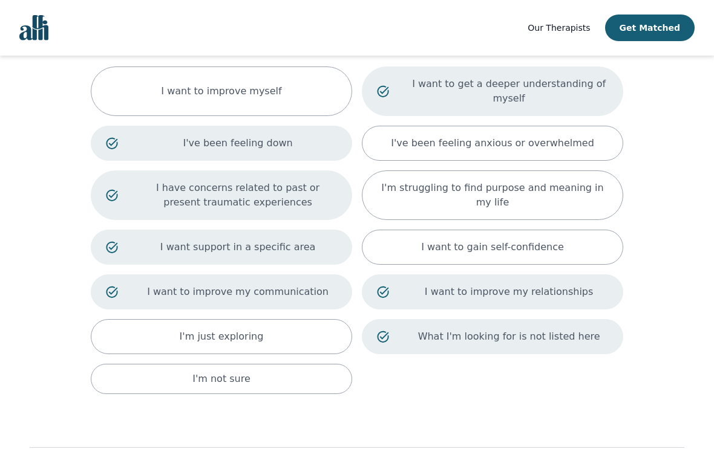
click at [563, 334] on p "What I'm looking for is not listed here" at bounding box center [508, 337] width 198 height 15
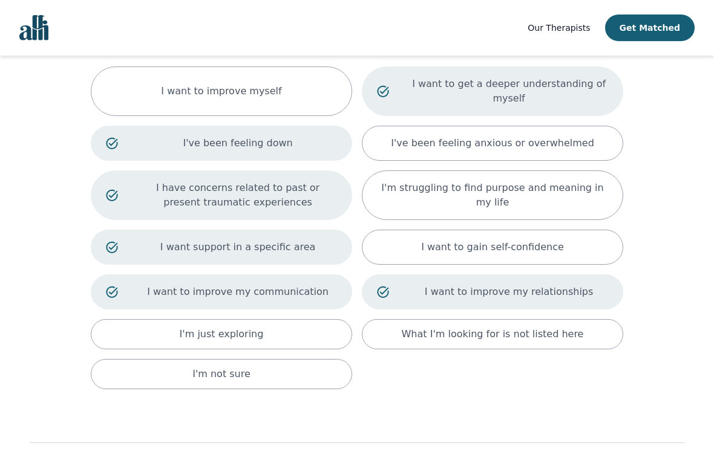
click at [302, 343] on div "I'm just exploring" at bounding box center [221, 334] width 261 height 30
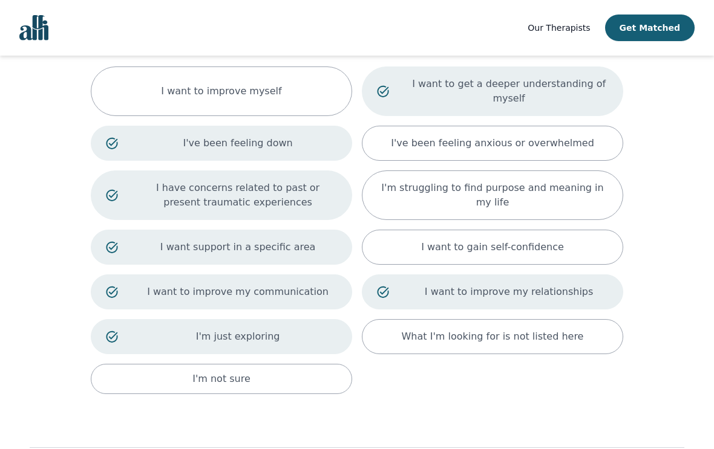
click at [512, 250] on p "I want to gain self-confidence" at bounding box center [492, 247] width 143 height 15
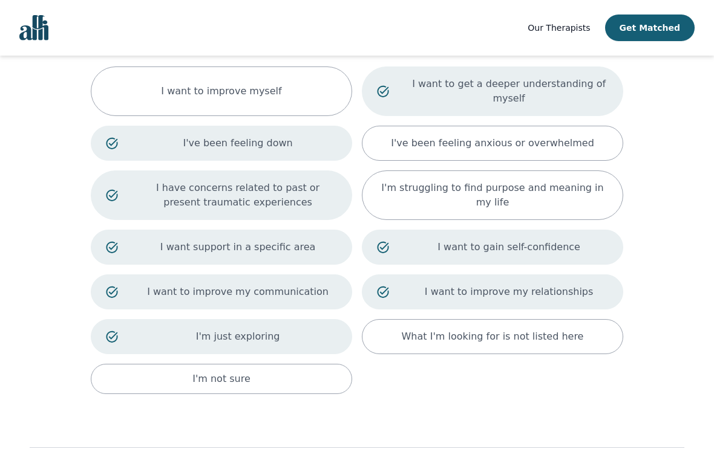
click at [585, 252] on p "I want to gain self-confidence" at bounding box center [508, 247] width 198 height 15
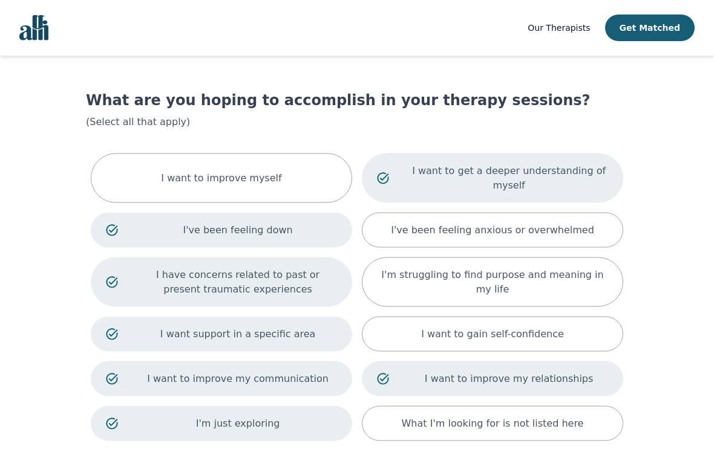
scroll to position [0, 0]
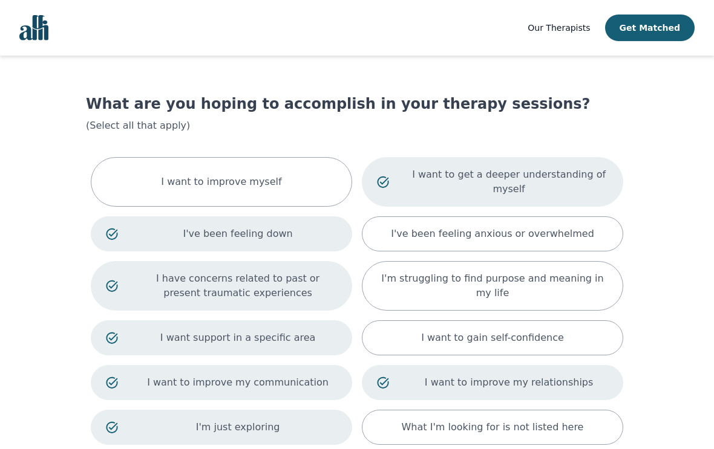
click at [283, 181] on div "I want to improve myself" at bounding box center [221, 182] width 261 height 50
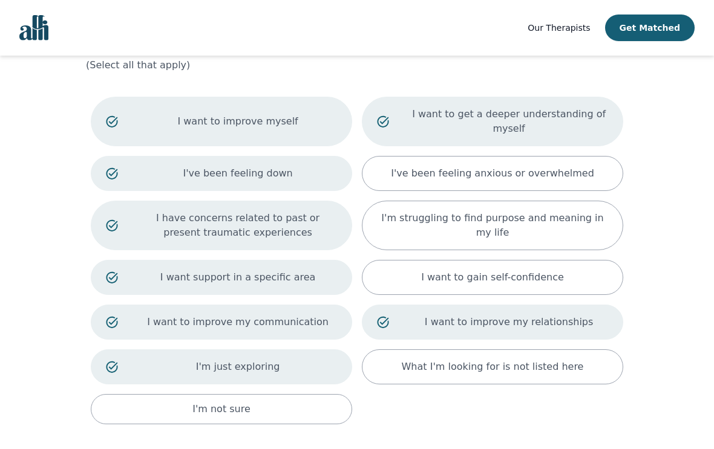
scroll to position [147, 0]
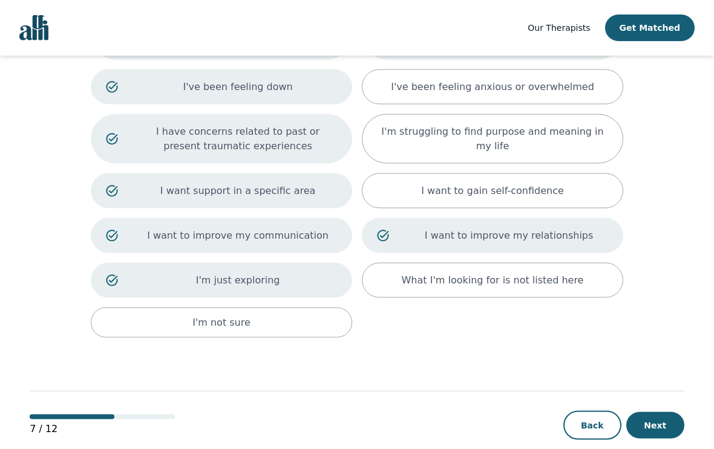
click at [660, 424] on button "Next" at bounding box center [655, 425] width 58 height 27
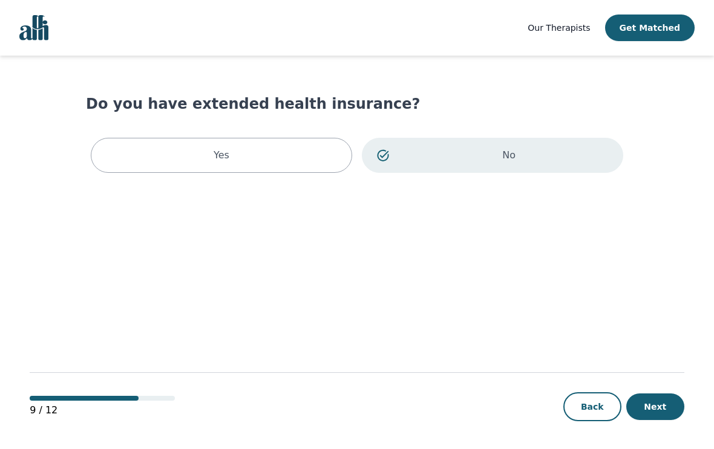
click at [662, 420] on button "Next" at bounding box center [655, 407] width 58 height 27
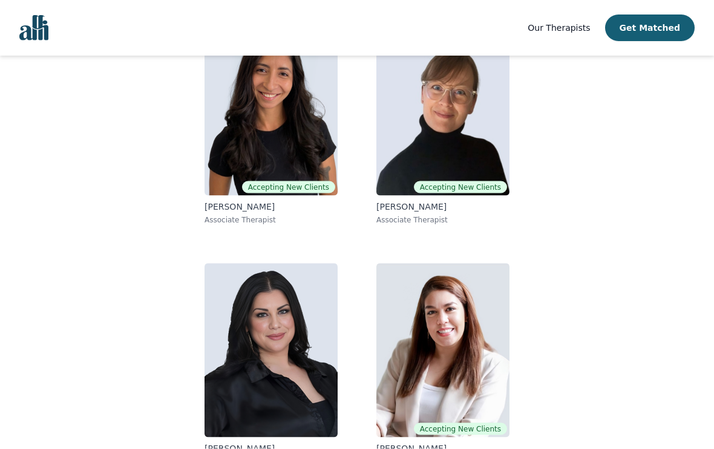
scroll to position [157, 0]
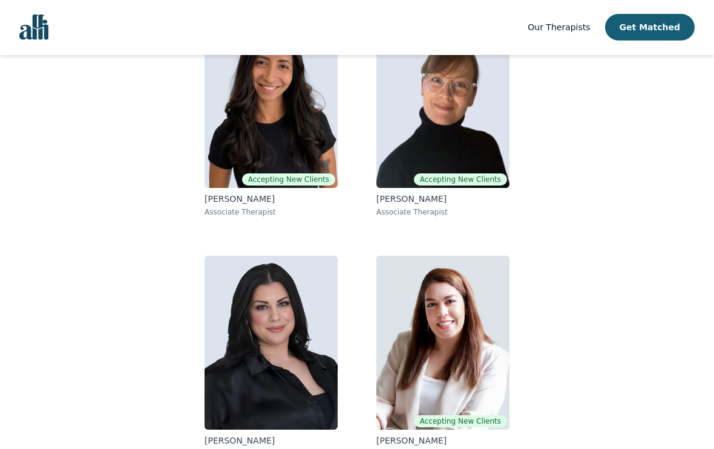
click at [452, 263] on img at bounding box center [442, 343] width 133 height 174
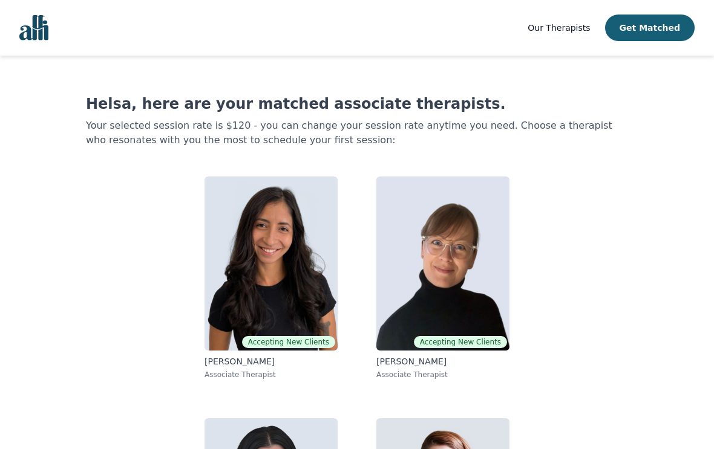
scroll to position [129, 0]
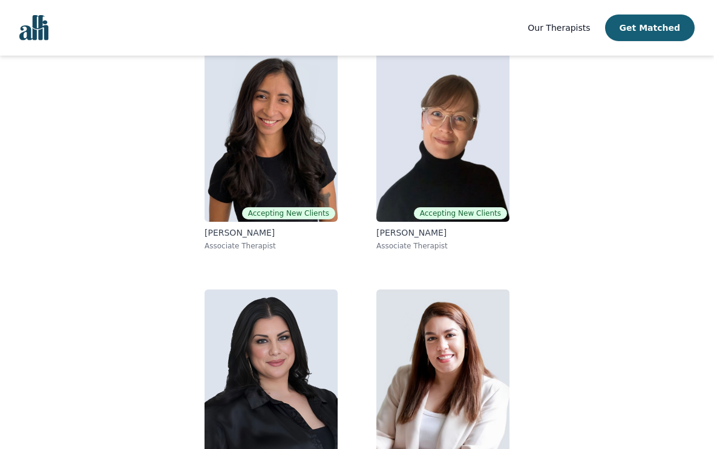
click at [301, 171] on img at bounding box center [270, 135] width 133 height 174
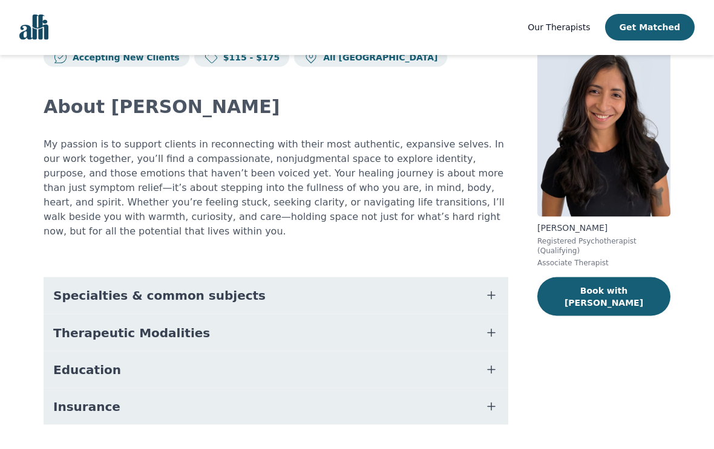
click at [383, 278] on button "Specialties & common subjects" at bounding box center [276, 296] width 464 height 36
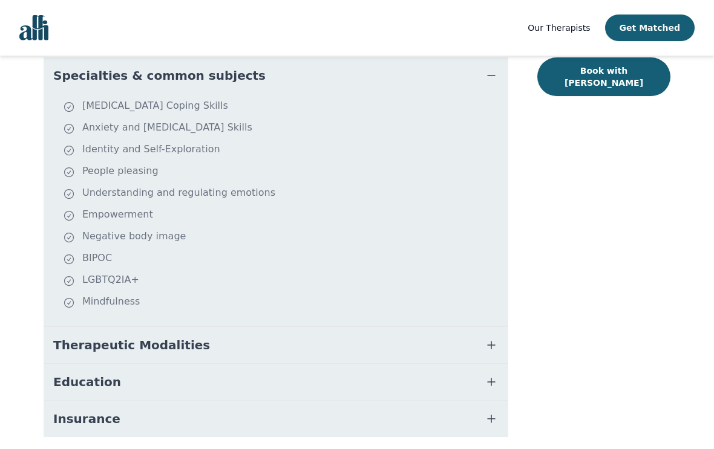
scroll to position [273, 0]
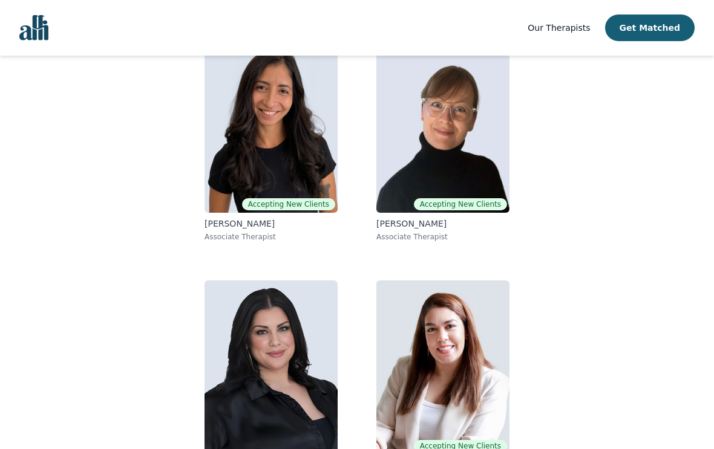
click at [443, 173] on img at bounding box center [442, 126] width 133 height 174
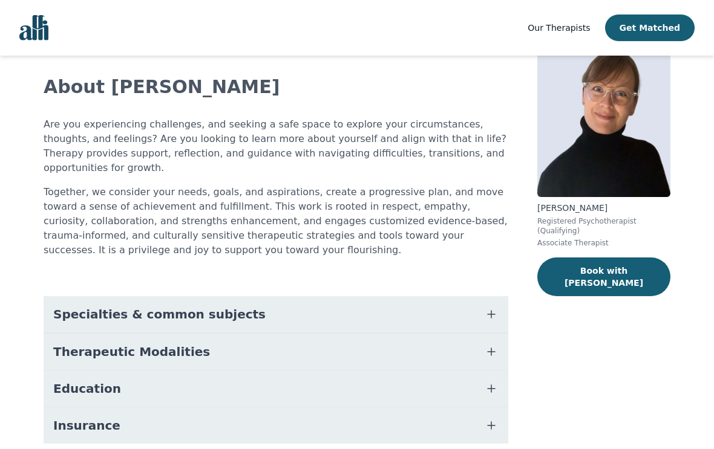
scroll to position [80, 0]
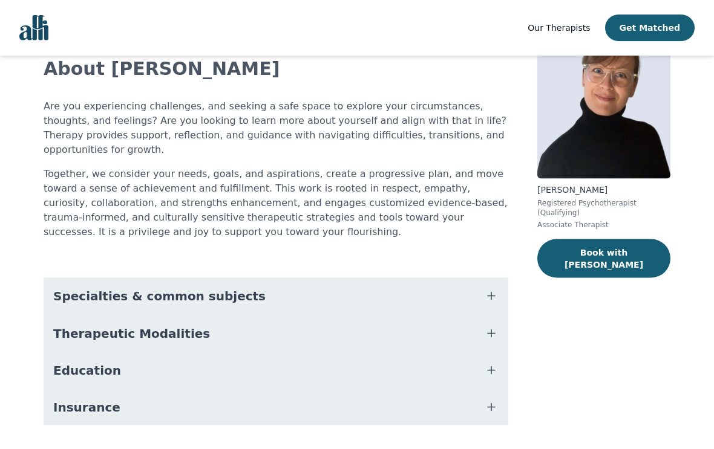
click at [330, 285] on button "Specialties & common subjects" at bounding box center [276, 296] width 464 height 36
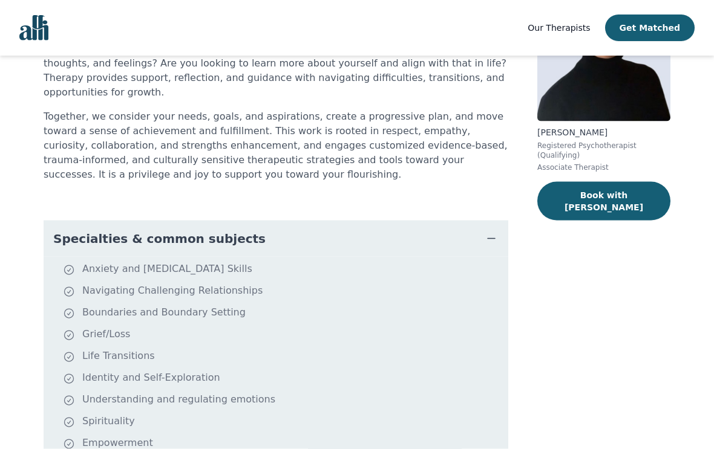
scroll to position [152, 0]
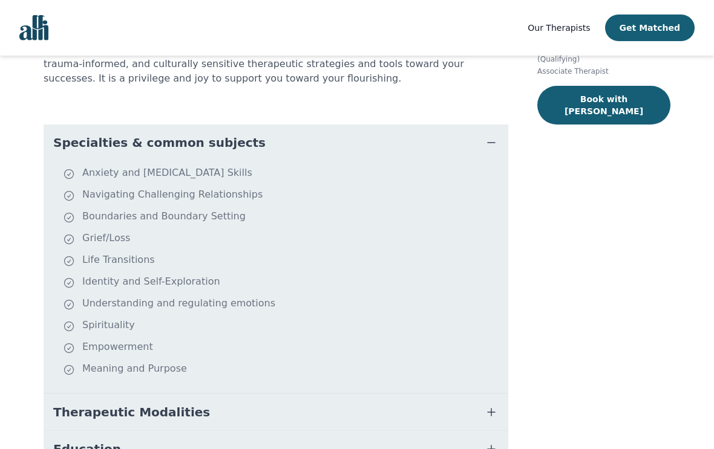
click at [470, 140] on button "Specialties & common subjects" at bounding box center [276, 143] width 464 height 36
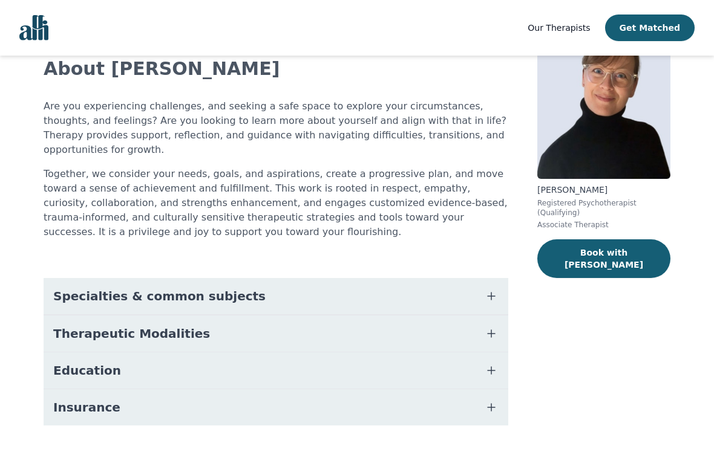
click at [257, 372] on button "Education" at bounding box center [276, 371] width 464 height 36
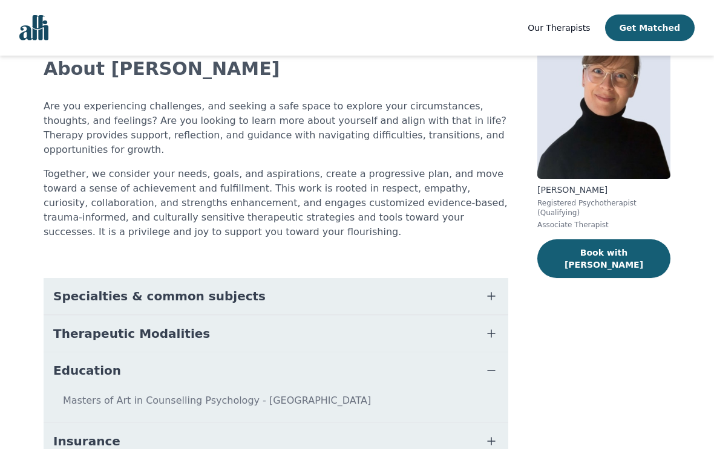
scroll to position [114, 0]
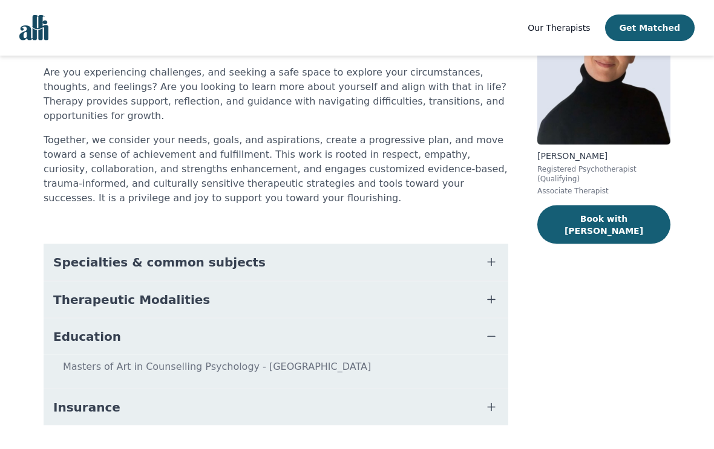
click at [321, 285] on button "Therapeutic Modalities" at bounding box center [276, 300] width 464 height 36
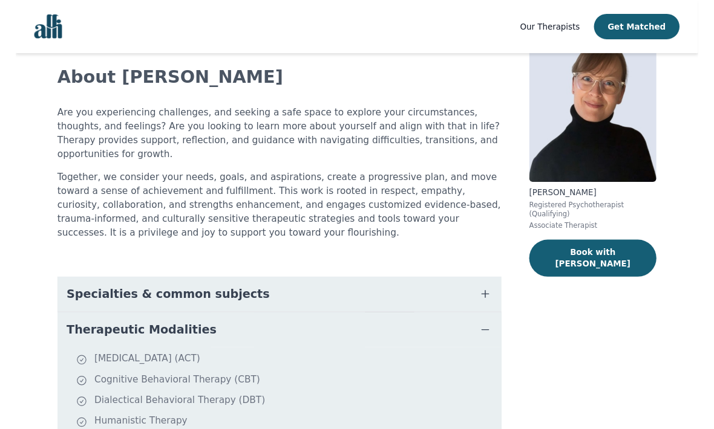
scroll to position [0, 0]
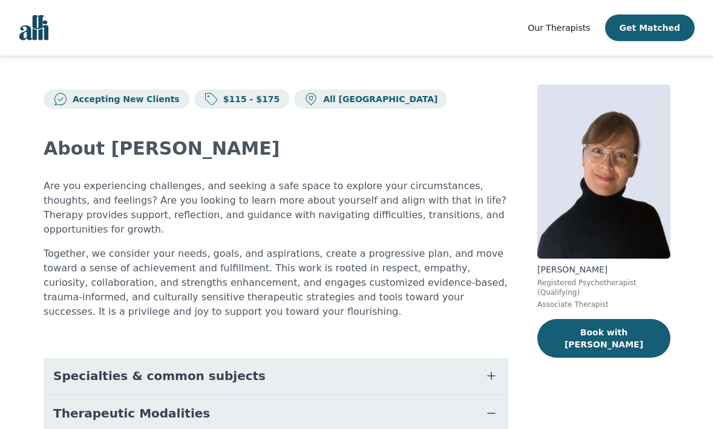
click at [48, 19] on img "Global" at bounding box center [33, 27] width 29 height 25
